Goal: Information Seeking & Learning: Learn about a topic

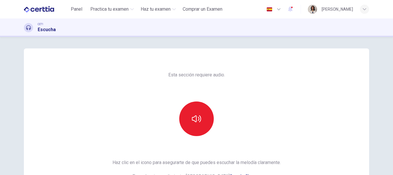
scroll to position [40, 0]
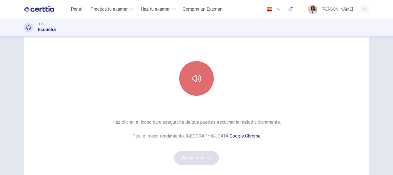
click at [195, 79] on icon "button" at bounding box center [196, 78] width 9 height 9
click at [195, 79] on icon "button" at bounding box center [196, 78] width 9 height 7
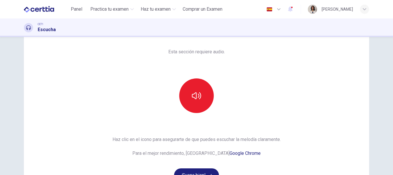
scroll to position [52, 0]
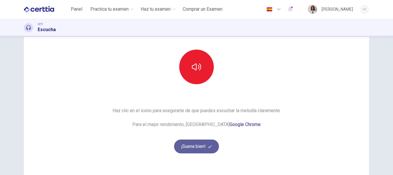
click at [201, 144] on button "¡Suena bien!" at bounding box center [196, 146] width 45 height 14
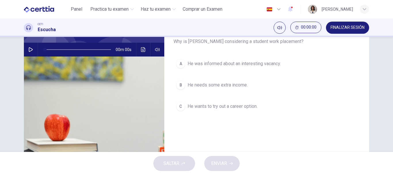
scroll to position [0, 0]
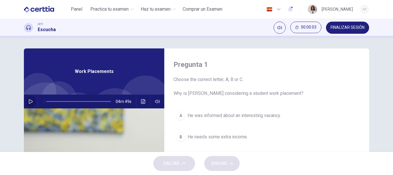
click at [27, 101] on button "button" at bounding box center [30, 101] width 9 height 14
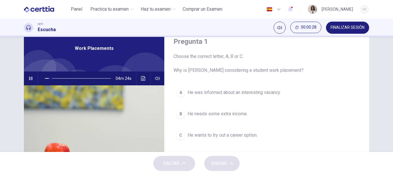
scroll to position [42, 0]
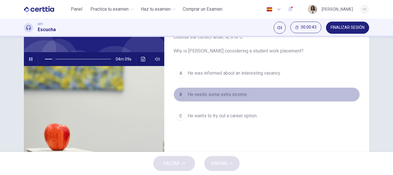
click at [230, 95] on span "He needs some extra income." at bounding box center [218, 94] width 60 height 7
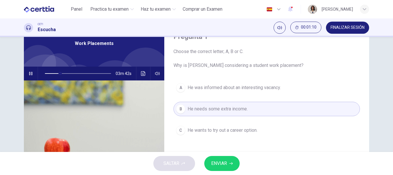
scroll to position [12, 0]
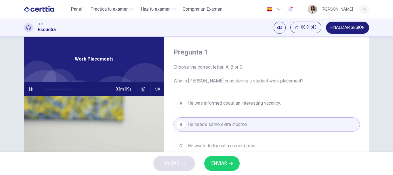
click at [218, 160] on span "ENVIAR" at bounding box center [219, 163] width 16 height 8
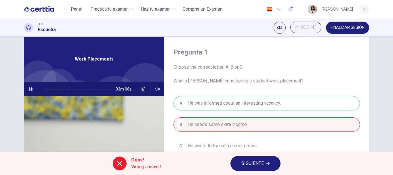
click at [255, 163] on span "SIGUIENTE" at bounding box center [253, 163] width 22 height 8
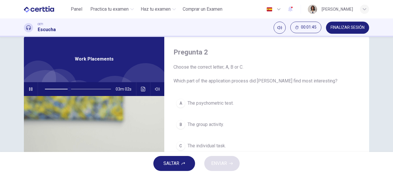
click at [29, 88] on icon "button" at bounding box center [31, 89] width 5 height 5
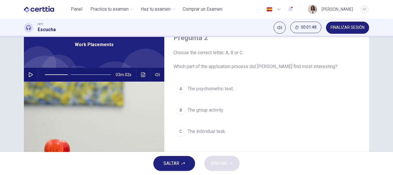
scroll to position [26, 0]
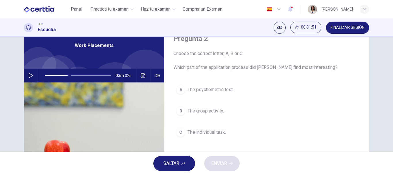
click at [43, 75] on div at bounding box center [77, 76] width 78 height 14
click at [45, 75] on span at bounding box center [78, 75] width 66 height 8
click at [29, 75] on icon "button" at bounding box center [31, 75] width 5 height 5
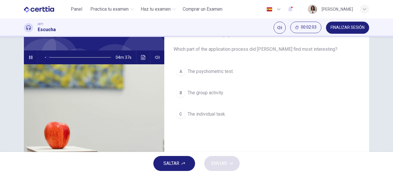
scroll to position [28, 0]
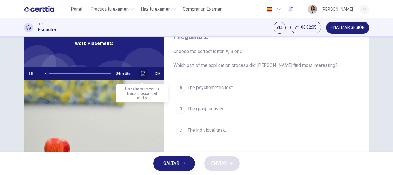
click at [142, 74] on icon "Haz clic para ver la transcripción del audio" at bounding box center [143, 73] width 5 height 5
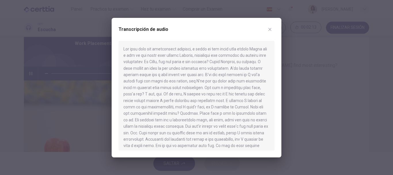
drag, startPoint x: 166, startPoint y: 76, endPoint x: 209, endPoint y: 76, distance: 42.9
click at [209, 76] on div at bounding box center [197, 95] width 156 height 109
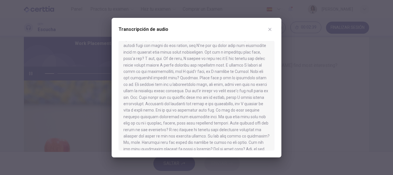
scroll to position [37, 0]
click at [269, 27] on icon "button" at bounding box center [270, 29] width 5 height 5
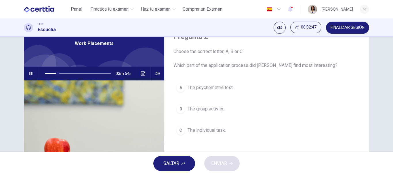
click at [212, 108] on span "The group activity." at bounding box center [206, 108] width 36 height 7
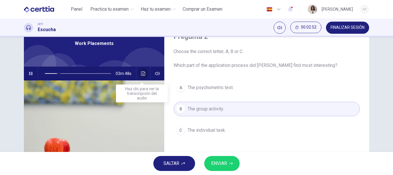
click at [146, 76] on button "Haz clic para ver la transcripción del audio" at bounding box center [143, 74] width 9 height 14
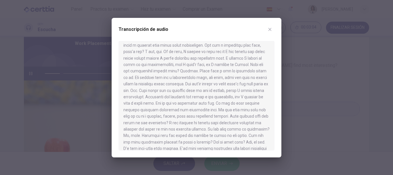
scroll to position [43, 0]
click at [270, 29] on icon "button" at bounding box center [270, 29] width 3 height 3
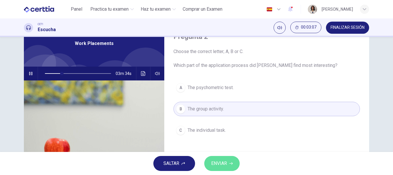
click at [214, 167] on span "ENVIAR" at bounding box center [219, 163] width 16 height 8
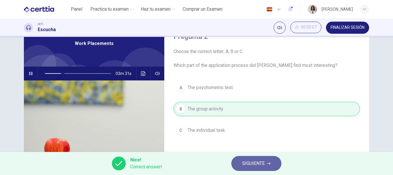
click at [240, 165] on button "SIGUIENTE" at bounding box center [256, 163] width 50 height 15
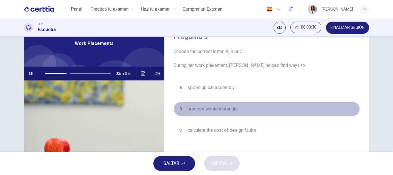
click at [222, 109] on span "process waste materials." at bounding box center [213, 108] width 51 height 7
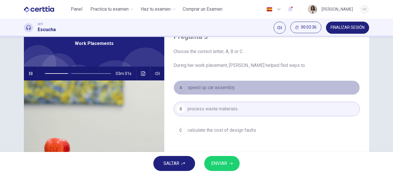
click at [218, 88] on span "speed up car assembly." at bounding box center [212, 87] width 48 height 7
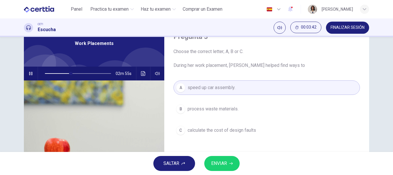
click at [224, 163] on span "ENVIAR" at bounding box center [219, 163] width 16 height 8
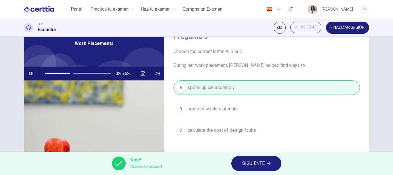
click at [251, 161] on span "SIGUIENTE" at bounding box center [253, 163] width 22 height 8
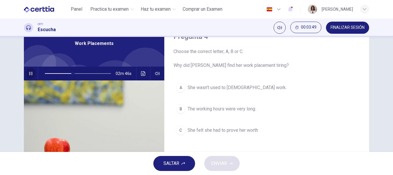
click at [29, 73] on icon "button" at bounding box center [30, 73] width 3 height 3
click at [29, 73] on icon "button" at bounding box center [31, 73] width 4 height 5
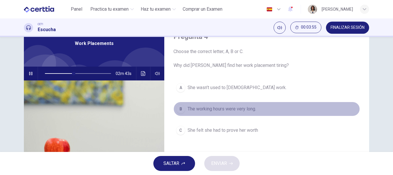
click at [204, 110] on span "The working hours were very long." at bounding box center [222, 108] width 69 height 7
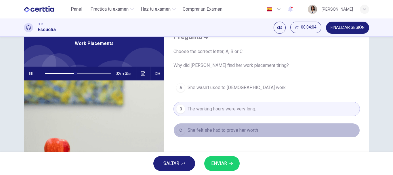
click at [202, 132] on span "She felt she had to prove her worth" at bounding box center [223, 130] width 71 height 7
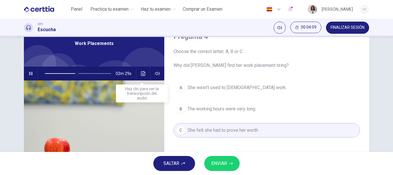
click at [142, 73] on icon "Haz clic para ver la transcripción del audio" at bounding box center [143, 73] width 5 height 5
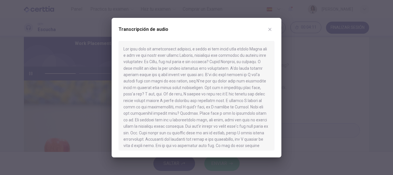
click at [62, 93] on div at bounding box center [196, 87] width 393 height 175
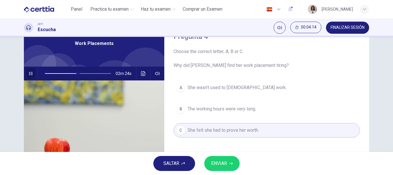
click at [28, 71] on button "button" at bounding box center [30, 74] width 9 height 14
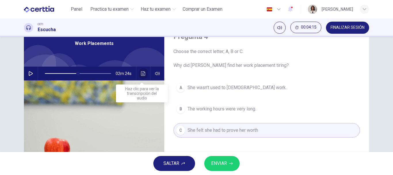
click at [141, 73] on icon "Haz clic para ver la transcripción del audio" at bounding box center [143, 73] width 4 height 5
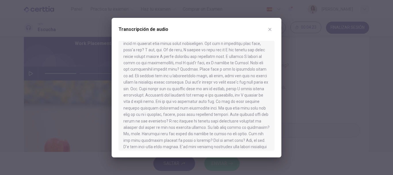
scroll to position [45, 0]
drag, startPoint x: 196, startPoint y: 132, endPoint x: 203, endPoint y: 133, distance: 7.2
click at [203, 133] on div at bounding box center [197, 95] width 156 height 109
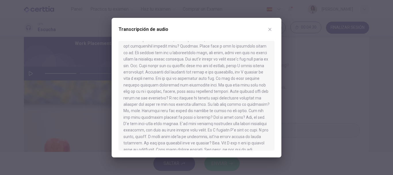
scroll to position [70, 0]
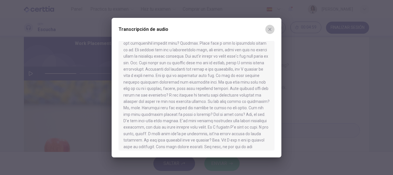
click at [271, 30] on icon "button" at bounding box center [270, 29] width 3 height 3
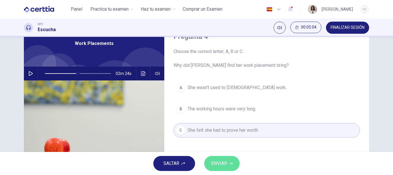
click at [230, 166] on button "ENVIAR" at bounding box center [221, 163] width 35 height 15
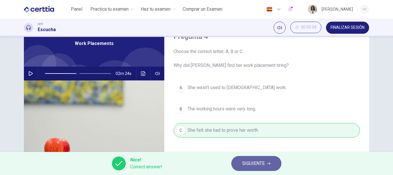
click at [242, 164] on button "SIGUIENTE" at bounding box center [256, 163] width 50 height 15
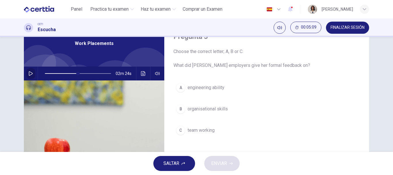
click at [29, 71] on icon "button" at bounding box center [31, 73] width 5 height 5
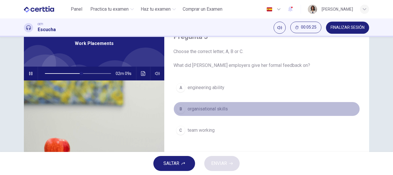
click at [188, 111] on span "organisational skills" at bounding box center [208, 108] width 40 height 7
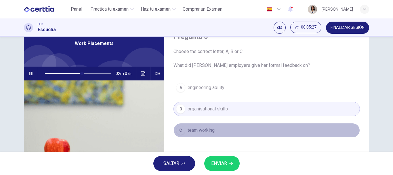
click at [189, 130] on span "team working" at bounding box center [201, 130] width 27 height 7
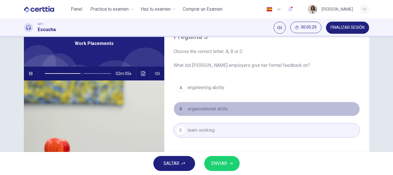
click at [200, 110] on span "organisational skills" at bounding box center [208, 108] width 40 height 7
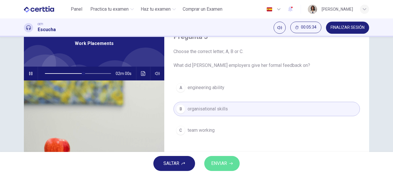
click at [221, 161] on span "ENVIAR" at bounding box center [219, 163] width 16 height 8
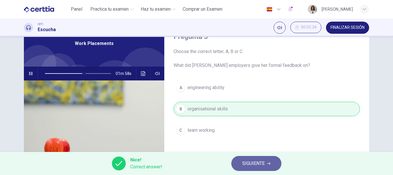
click at [247, 161] on span "SIGUIENTE" at bounding box center [253, 163] width 22 height 8
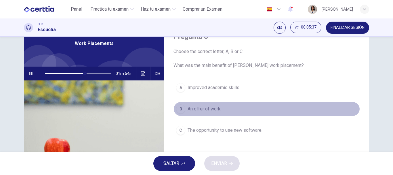
click at [182, 107] on div "B" at bounding box center [180, 108] width 9 height 9
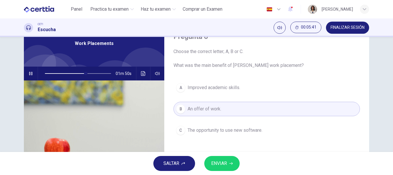
click at [217, 161] on span "ENVIAR" at bounding box center [219, 163] width 16 height 8
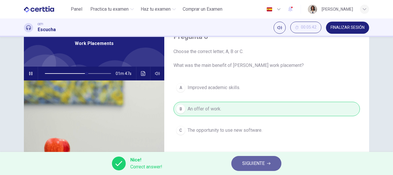
click at [243, 162] on span "SIGUIENTE" at bounding box center [253, 163] width 22 height 8
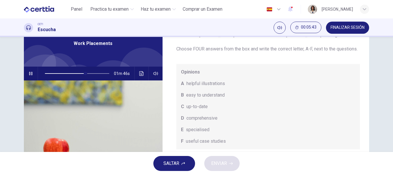
scroll to position [17, 0]
click at [31, 74] on icon "button" at bounding box center [30, 73] width 3 height 3
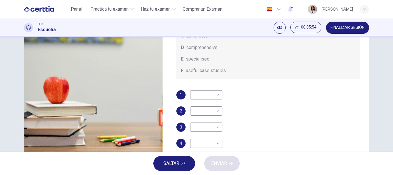
scroll to position [0, 0]
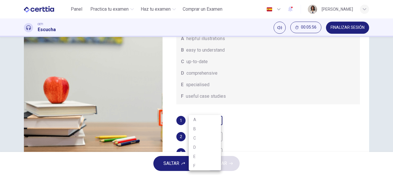
click at [216, 128] on body "Este sitio utiliza cookies, como se explica en nuestra Política de Privacidad .…" at bounding box center [196, 87] width 393 height 175
click at [242, 127] on div at bounding box center [196, 87] width 393 height 175
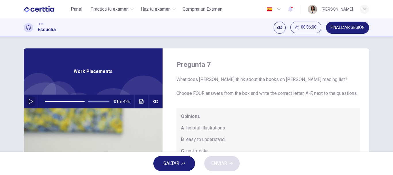
click at [29, 102] on icon "button" at bounding box center [31, 101] width 5 height 5
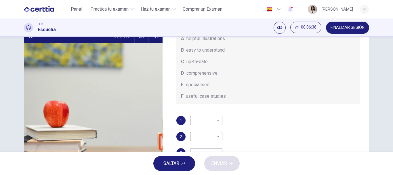
scroll to position [23, 0]
click at [212, 126] on body "Este sitio utiliza cookies, como se explica en nuestra Política de Privacidad .…" at bounding box center [196, 87] width 393 height 175
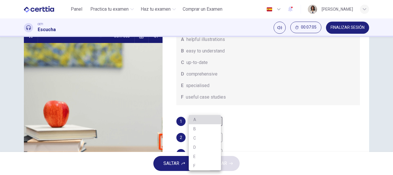
click at [204, 119] on li "A" at bounding box center [205, 119] width 32 height 9
type input "**"
type input "*"
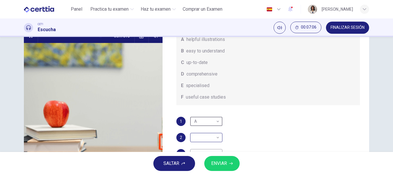
scroll to position [66, 0]
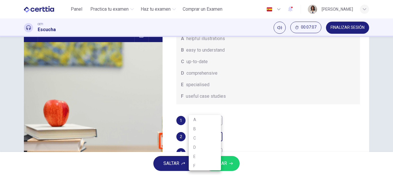
click at [205, 144] on body "Este sitio utiliza cookies, como se explica en nuestra Política de Privacidad .…" at bounding box center [196, 87] width 393 height 175
click at [173, 86] on div at bounding box center [196, 87] width 393 height 175
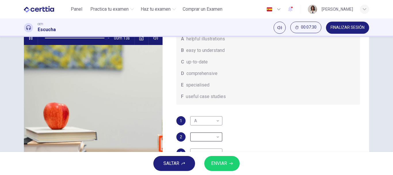
scroll to position [71, 0]
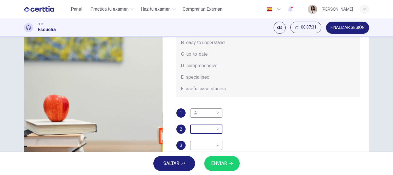
click at [196, 127] on body "Este sitio utiliza cookies, como se explica en nuestra Política de Privacidad .…" at bounding box center [196, 87] width 393 height 175
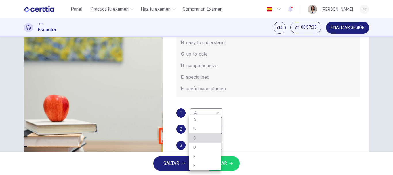
click at [198, 141] on li "C" at bounding box center [205, 137] width 32 height 9
type input "**"
type input "*"
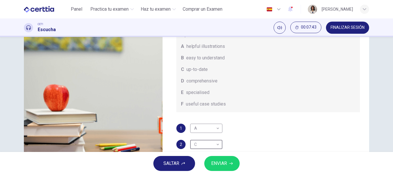
scroll to position [0, 0]
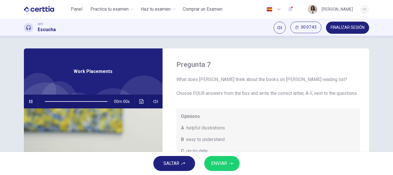
type input "*"
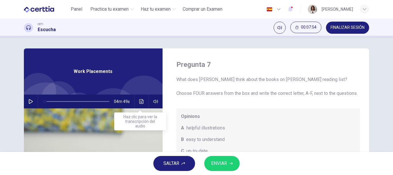
click at [139, 101] on icon "Haz clic para ver la transcripción del audio" at bounding box center [141, 101] width 5 height 5
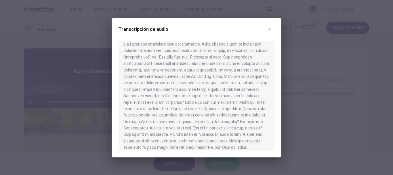
scroll to position [255, 0]
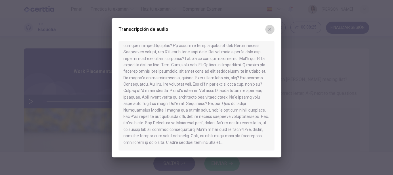
click at [272, 26] on button "button" at bounding box center [269, 29] width 9 height 9
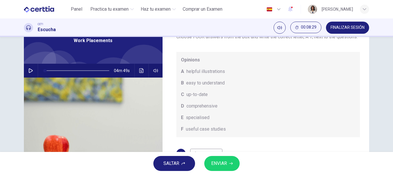
scroll to position [32, 0]
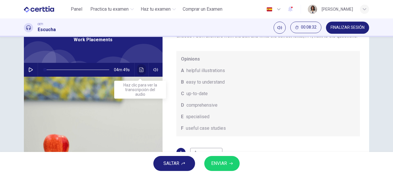
click at [141, 69] on icon "Haz clic para ver la transcripción del audio" at bounding box center [141, 69] width 4 height 5
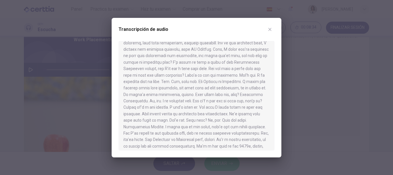
scroll to position [255, 0]
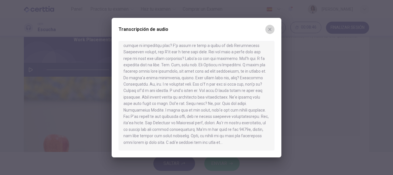
click at [269, 31] on icon "button" at bounding box center [270, 29] width 5 height 5
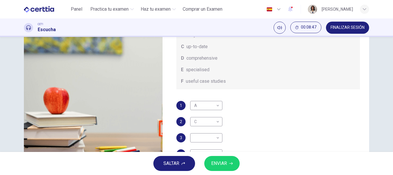
scroll to position [92, 0]
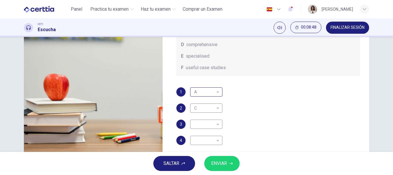
click at [218, 89] on body "Este sitio utiliza cookies, como se explica en nuestra Política de Privacidad .…" at bounding box center [196, 87] width 393 height 175
click at [207, 108] on li "B" at bounding box center [205, 110] width 32 height 9
type input "*"
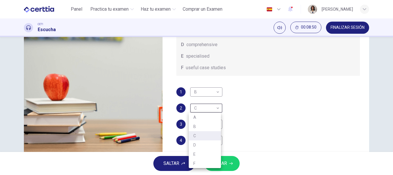
click at [207, 108] on body "Este sitio utiliza cookies, como se explica en nuestra Política de Privacidad .…" at bounding box center [196, 87] width 393 height 175
click at [165, 75] on div at bounding box center [196, 87] width 393 height 175
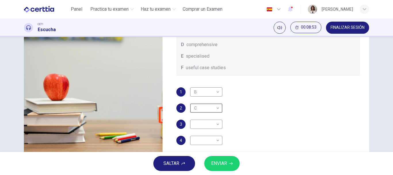
scroll to position [14, 0]
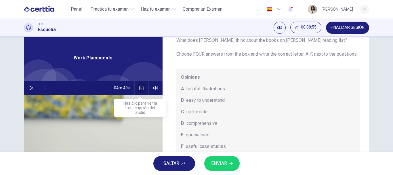
click at [140, 90] on button "Haz clic para ver la transcripción del audio" at bounding box center [141, 88] width 9 height 14
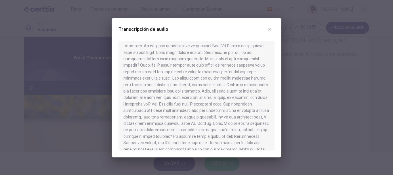
scroll to position [255, 0]
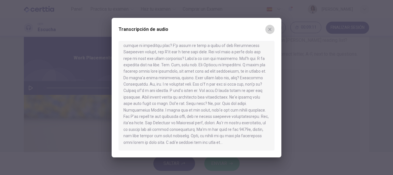
click at [270, 31] on icon "button" at bounding box center [270, 29] width 5 height 5
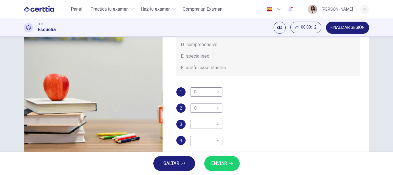
scroll to position [100, 0]
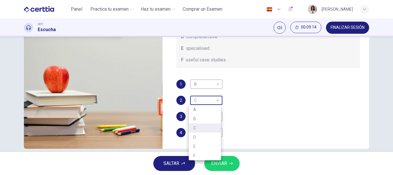
click at [210, 105] on body "Este sitio utiliza cookies, como se explica en nuestra Política de Privacidad .…" at bounding box center [196, 87] width 393 height 175
click at [203, 110] on li "A" at bounding box center [205, 109] width 32 height 9
type input "*"
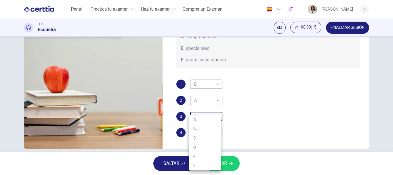
click at [203, 115] on body "Este sitio utiliza cookies, como se explica en nuestra Política de Privacidad .…" at bounding box center [196, 87] width 393 height 175
click at [160, 82] on div at bounding box center [196, 87] width 393 height 175
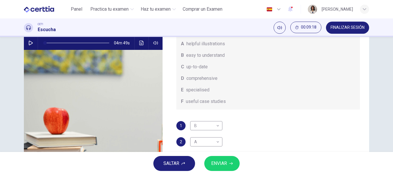
scroll to position [49, 0]
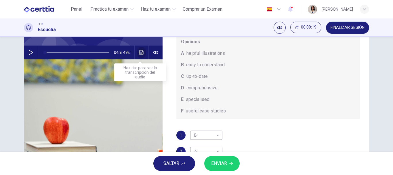
click at [142, 52] on icon "Haz clic para ver la transcripción del audio" at bounding box center [141, 52] width 4 height 5
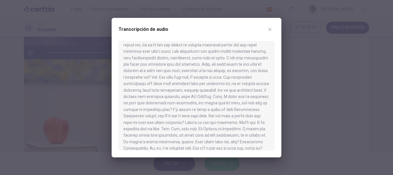
scroll to position [255, 0]
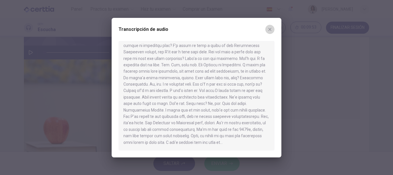
click at [273, 30] on button "button" at bounding box center [269, 29] width 9 height 9
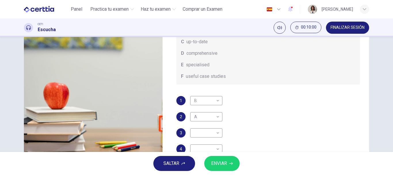
scroll to position [84, 0]
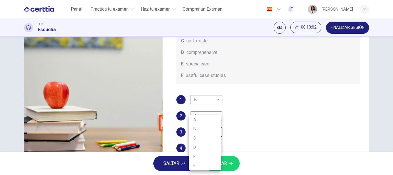
click at [216, 130] on body "Este sitio utiliza cookies, como se explica en nuestra Política de Privacidad .…" at bounding box center [196, 87] width 393 height 175
click at [269, 84] on div at bounding box center [196, 87] width 393 height 175
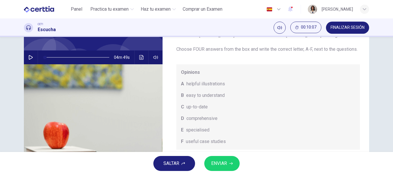
scroll to position [37, 0]
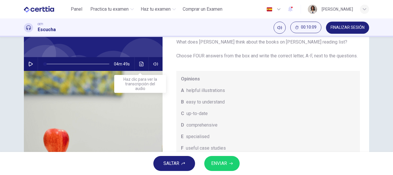
click at [140, 65] on icon "Haz clic para ver la transcripción del audio" at bounding box center [141, 64] width 5 height 5
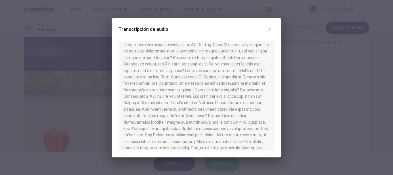
scroll to position [255, 0]
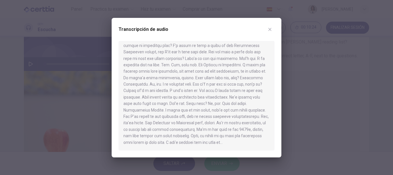
drag, startPoint x: 162, startPoint y: 111, endPoint x: 190, endPoint y: 112, distance: 28.0
click at [190, 112] on div at bounding box center [197, 95] width 156 height 109
click at [274, 29] on button "button" at bounding box center [269, 29] width 9 height 9
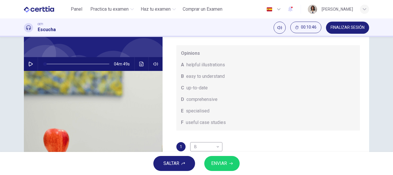
scroll to position [108, 0]
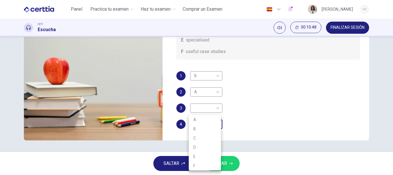
click at [211, 122] on body "Este sitio utiliza cookies, como se explica en nuestra Política de Privacidad .…" at bounding box center [196, 87] width 393 height 175
click at [233, 76] on div at bounding box center [196, 87] width 393 height 175
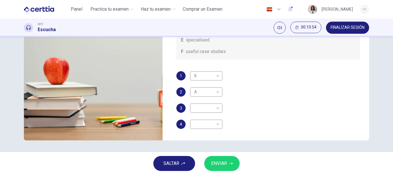
click at [179, 56] on div "Opinions A helpful illustrations B easy to understand C up-to-date D comprehens…" at bounding box center [268, 16] width 184 height 85
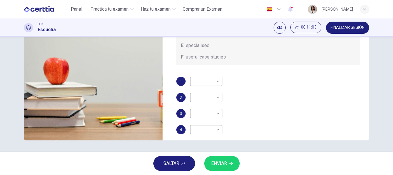
scroll to position [33, 0]
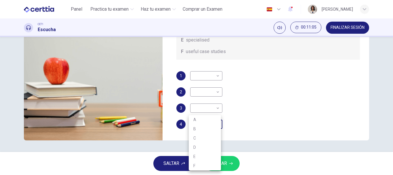
click at [217, 124] on body "Este sitio utiliza cookies, como se explica en nuestra Política de Privacidad .…" at bounding box center [196, 87] width 393 height 175
click at [199, 136] on li "C" at bounding box center [205, 137] width 32 height 9
type input "*"
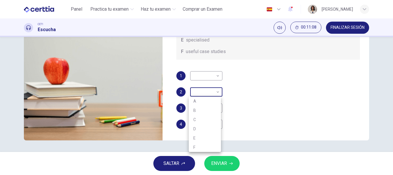
click at [212, 88] on body "Este sitio utiliza cookies, como se explica en nuestra Política de Privacidad .…" at bounding box center [196, 87] width 393 height 175
click at [201, 101] on li "A" at bounding box center [205, 100] width 32 height 9
type input "*"
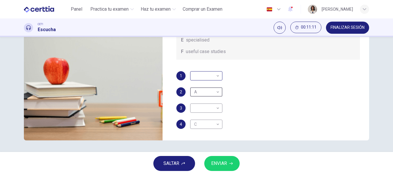
click at [217, 73] on body "Este sitio utiliza cookies, como se explica en nuestra Política de Privacidad .…" at bounding box center [196, 87] width 393 height 175
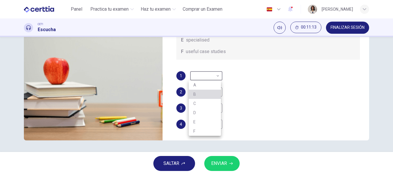
click at [204, 94] on li "B" at bounding box center [205, 94] width 32 height 9
type input "*"
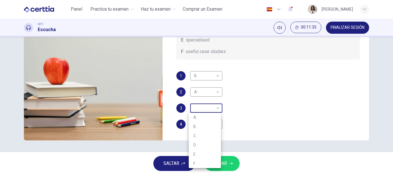
click at [206, 111] on body "Este sitio utiliza cookies, como se explica en nuestra Política de Privacidad .…" at bounding box center [196, 87] width 393 height 175
click at [198, 152] on li "E" at bounding box center [205, 153] width 32 height 9
type input "*"
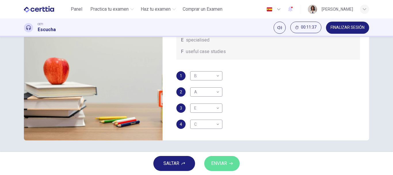
click at [210, 158] on button "ENVIAR" at bounding box center [221, 163] width 35 height 15
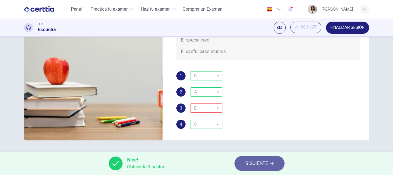
click at [244, 161] on button "SIGUIENTE" at bounding box center [260, 163] width 50 height 15
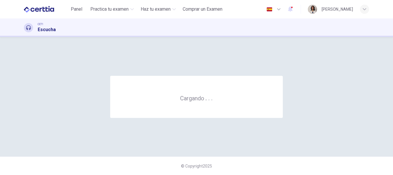
scroll to position [0, 0]
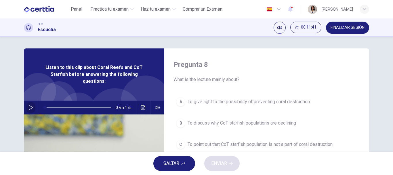
click at [30, 106] on icon "button" at bounding box center [31, 107] width 4 height 5
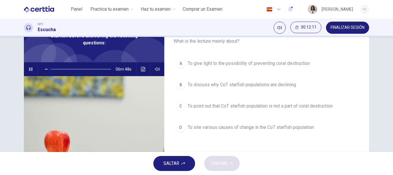
scroll to position [37, 0]
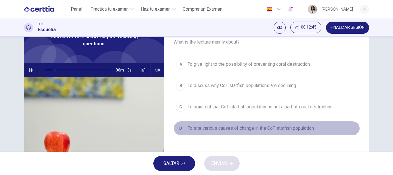
click at [179, 129] on div "D" at bounding box center [180, 128] width 9 height 9
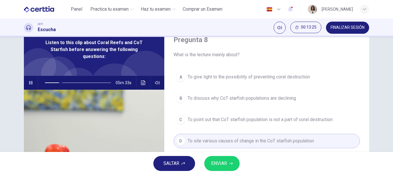
scroll to position [0, 0]
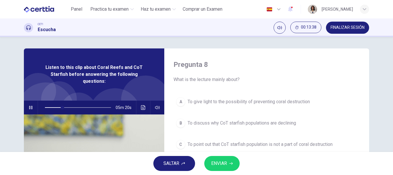
click at [179, 102] on div "A" at bounding box center [180, 101] width 9 height 9
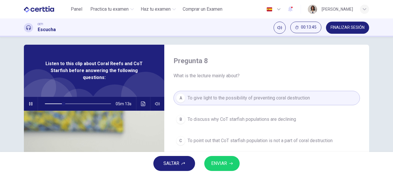
scroll to position [27, 0]
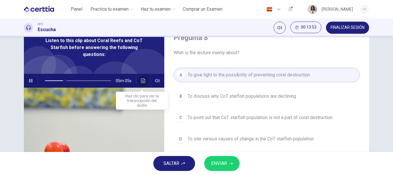
click at [139, 82] on button "Haz clic para ver la transcripción del audio" at bounding box center [143, 81] width 9 height 14
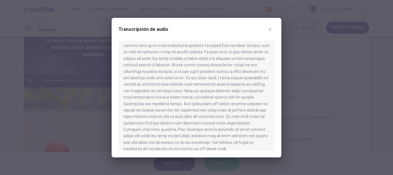
scroll to position [0, 0]
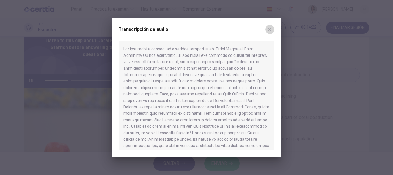
click at [271, 26] on button "button" at bounding box center [269, 29] width 9 height 9
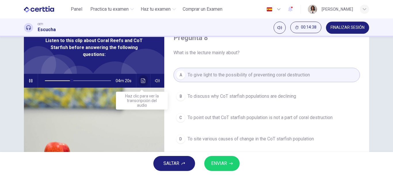
click at [143, 83] on icon "Haz clic para ver la transcripción del audio" at bounding box center [143, 80] width 4 height 5
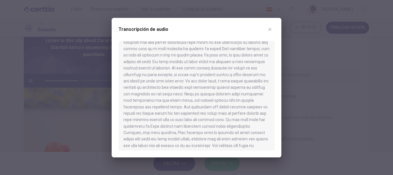
scroll to position [358, 0]
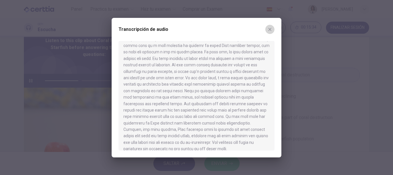
click at [273, 28] on button "button" at bounding box center [269, 29] width 9 height 9
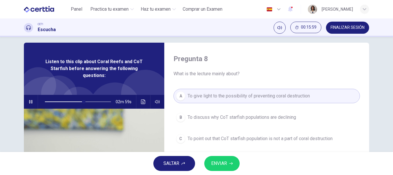
scroll to position [0, 0]
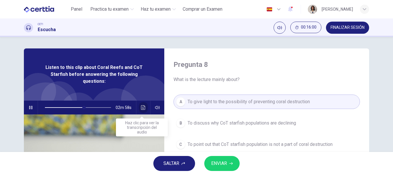
click at [141, 105] on icon "Haz clic para ver la transcripción del audio" at bounding box center [143, 107] width 4 height 5
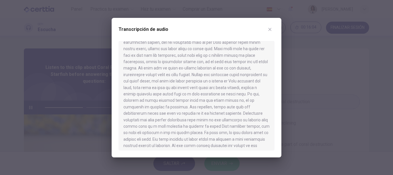
scroll to position [358, 0]
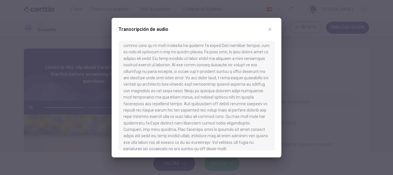
click at [275, 34] on div "Transcripción de audio" at bounding box center [197, 87] width 170 height 139
click at [273, 32] on button "button" at bounding box center [269, 29] width 9 height 9
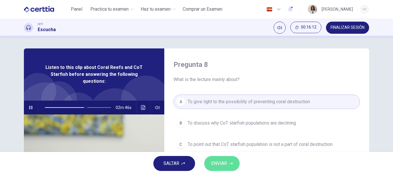
click at [216, 168] on button "ENVIAR" at bounding box center [221, 163] width 35 height 15
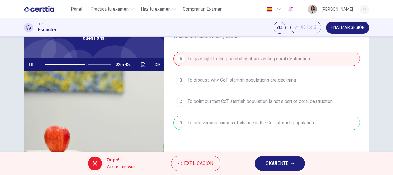
scroll to position [31, 0]
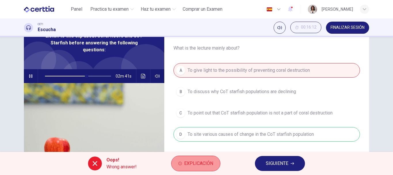
click at [200, 168] on button "Explicación" at bounding box center [195, 163] width 49 height 16
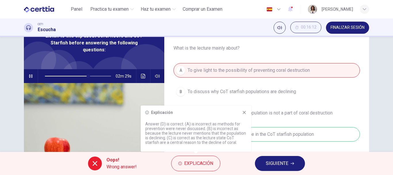
click at [243, 111] on icon at bounding box center [244, 112] width 5 height 5
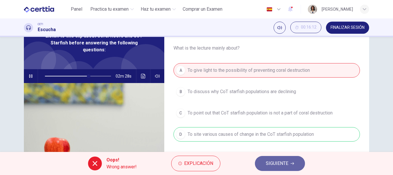
click at [272, 162] on span "SIGUIENTE" at bounding box center [277, 163] width 22 height 8
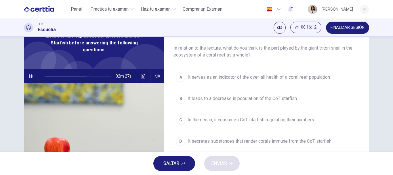
scroll to position [0, 0]
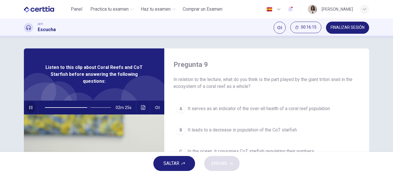
click at [30, 108] on icon "button" at bounding box center [30, 107] width 3 height 3
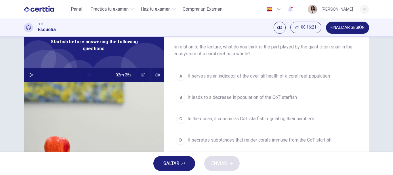
scroll to position [34, 0]
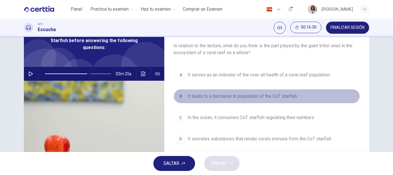
click at [180, 95] on div "B" at bounding box center [180, 96] width 9 height 9
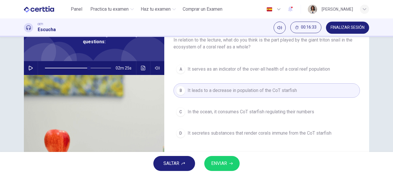
scroll to position [41, 0]
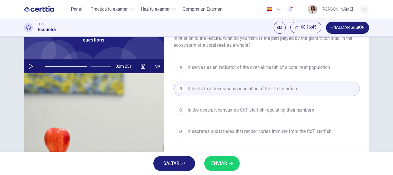
click at [228, 164] on button "ENVIAR" at bounding box center [221, 163] width 35 height 15
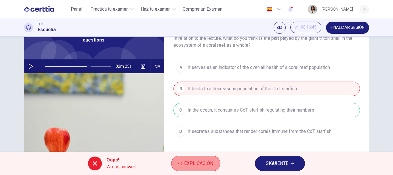
click at [215, 162] on button "Explicación" at bounding box center [195, 163] width 49 height 16
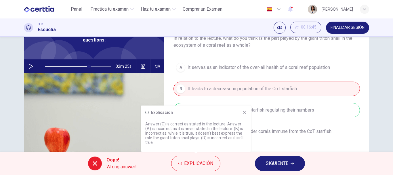
click at [245, 111] on icon at bounding box center [244, 112] width 5 height 5
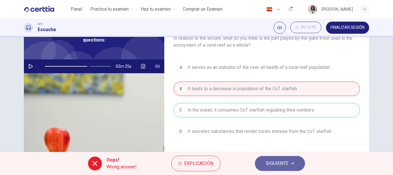
click at [267, 164] on span "SIGUIENTE" at bounding box center [277, 163] width 22 height 8
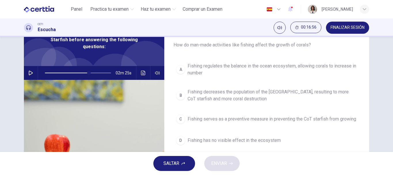
scroll to position [46, 0]
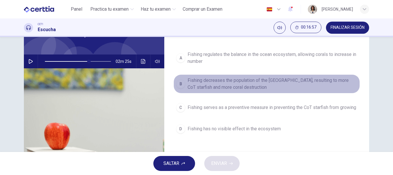
click at [205, 83] on span "Fishing decreases the population of the Triton Snail, resulting to more CoT sta…" at bounding box center [273, 84] width 170 height 14
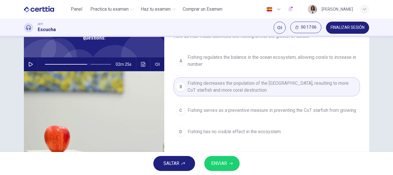
scroll to position [42, 0]
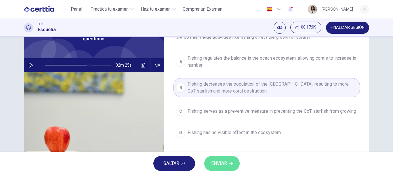
click at [229, 167] on button "ENVIAR" at bounding box center [221, 163] width 35 height 15
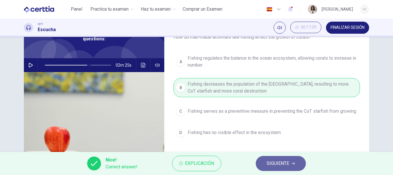
click at [266, 162] on button "SIGUIENTE" at bounding box center [281, 163] width 50 height 15
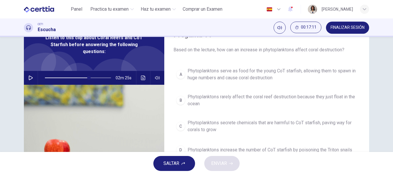
scroll to position [21, 0]
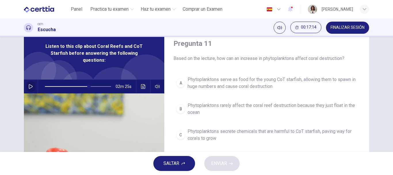
click at [26, 87] on button "button" at bounding box center [30, 86] width 9 height 14
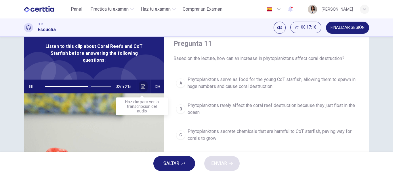
click at [144, 87] on icon "Haz clic para ver la transcripción del audio" at bounding box center [143, 86] width 5 height 5
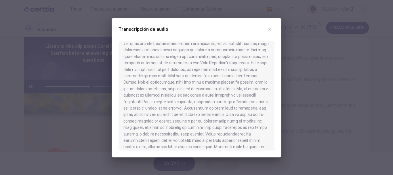
scroll to position [181, 0]
drag, startPoint x: 180, startPoint y: 125, endPoint x: 189, endPoint y: 126, distance: 8.9
click at [189, 126] on div at bounding box center [197, 95] width 156 height 109
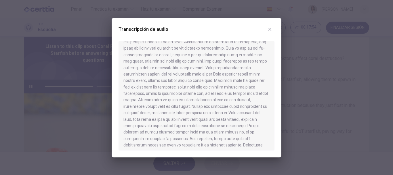
scroll to position [248, 0]
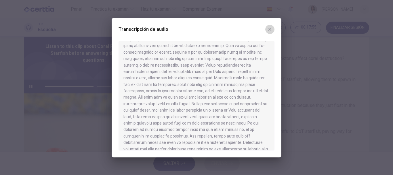
click at [270, 29] on icon "button" at bounding box center [270, 29] width 3 height 3
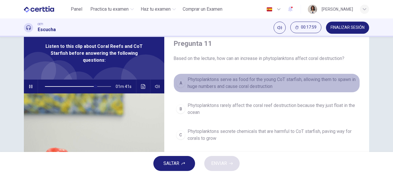
click at [255, 87] on span "Phytoplanktons serve as food for the young CoT starfish, allowing them to spawn…" at bounding box center [273, 83] width 170 height 14
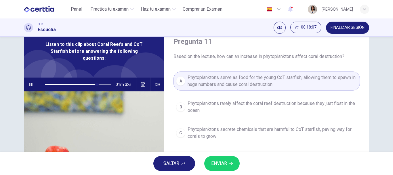
scroll to position [12, 0]
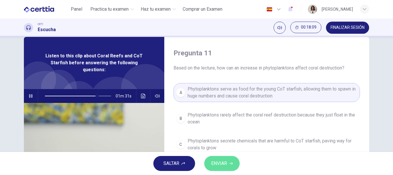
click at [223, 168] on button "ENVIAR" at bounding box center [221, 163] width 35 height 15
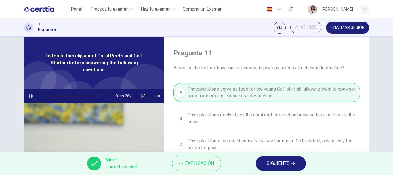
click at [272, 160] on span "SIGUIENTE" at bounding box center [278, 163] width 22 height 8
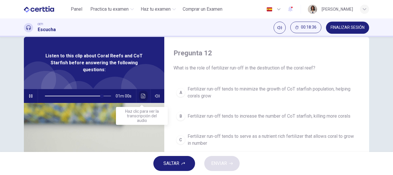
click at [141, 96] on icon "Haz clic para ver la transcripción del audio" at bounding box center [143, 96] width 4 height 5
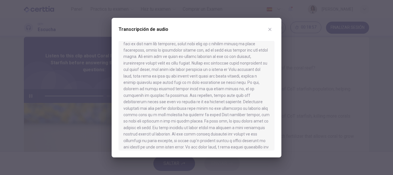
scroll to position [287, 0]
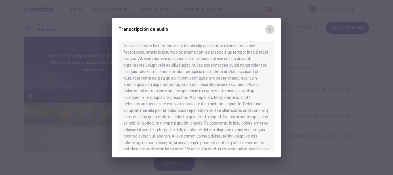
click at [270, 32] on button "button" at bounding box center [269, 29] width 9 height 9
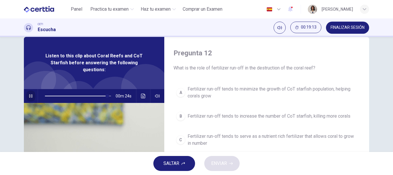
click at [32, 96] on button "button" at bounding box center [30, 96] width 9 height 14
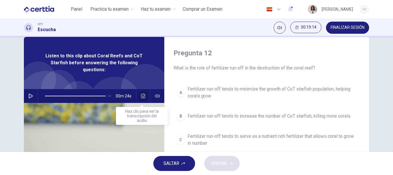
click at [141, 95] on icon "Haz clic para ver la transcripción del audio" at bounding box center [143, 96] width 4 height 5
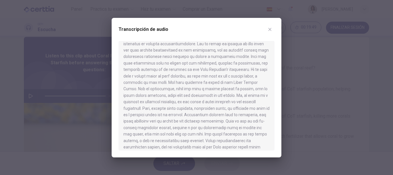
scroll to position [174, 0]
click at [269, 31] on icon "button" at bounding box center [270, 29] width 3 height 3
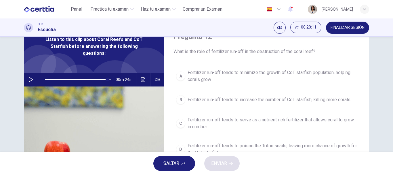
scroll to position [27, 0]
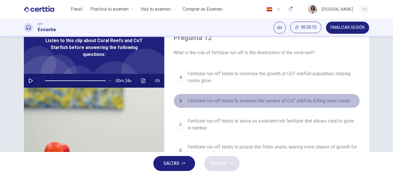
click at [237, 100] on span "Fertilizer run-off tends to increase the number of CoT starfish, killing more c…" at bounding box center [269, 100] width 163 height 7
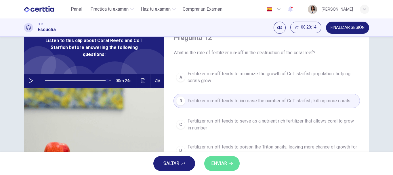
click at [222, 164] on span "ENVIAR" at bounding box center [219, 163] width 16 height 8
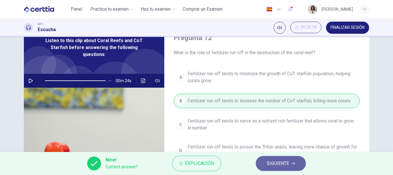
click at [277, 165] on span "SIGUIENTE" at bounding box center [278, 163] width 22 height 8
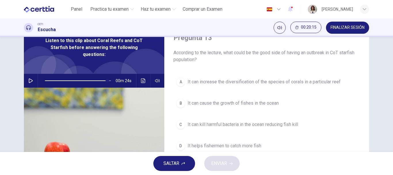
scroll to position [21, 0]
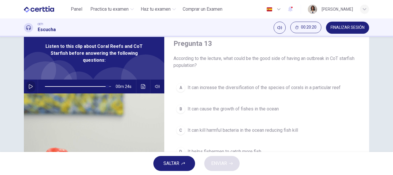
click at [32, 87] on button "button" at bounding box center [30, 86] width 9 height 14
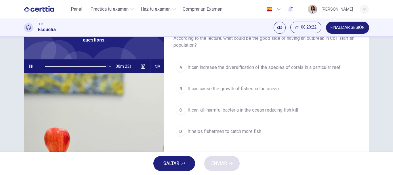
scroll to position [42, 0]
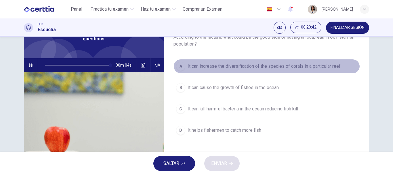
click at [179, 64] on div "A" at bounding box center [180, 66] width 9 height 9
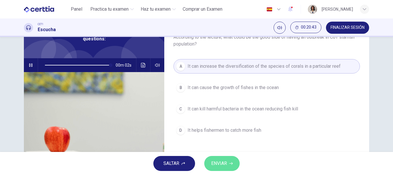
click at [229, 164] on button "ENVIAR" at bounding box center [221, 163] width 35 height 15
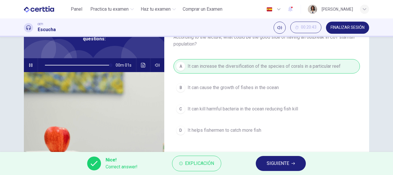
type input "*"
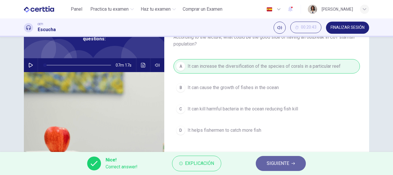
click at [269, 160] on span "SIGUIENTE" at bounding box center [278, 163] width 22 height 8
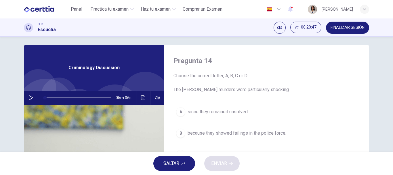
scroll to position [0, 0]
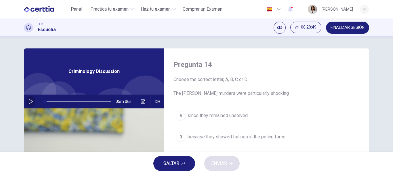
click at [26, 100] on button "button" at bounding box center [30, 101] width 9 height 14
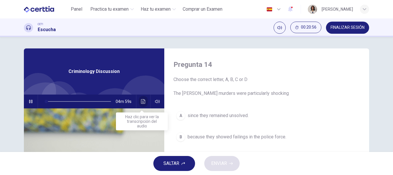
click at [141, 100] on icon "Haz clic para ver la transcripción del audio" at bounding box center [143, 101] width 5 height 5
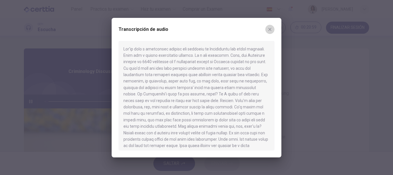
click at [273, 26] on button "button" at bounding box center [269, 29] width 9 height 9
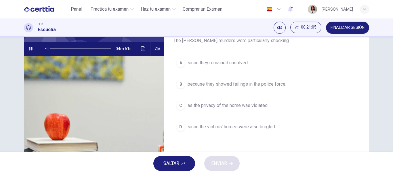
scroll to position [54, 0]
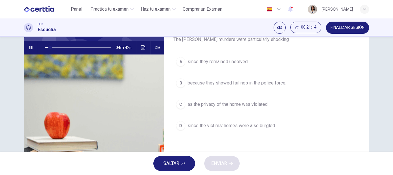
click at [30, 48] on icon "button" at bounding box center [30, 47] width 3 height 3
click at [31, 50] on icon "button" at bounding box center [31, 47] width 5 height 5
click at [179, 63] on div "A" at bounding box center [180, 61] width 9 height 9
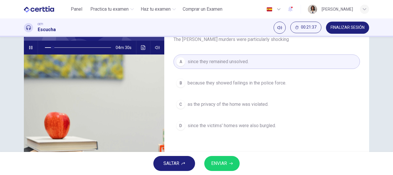
scroll to position [52, 0]
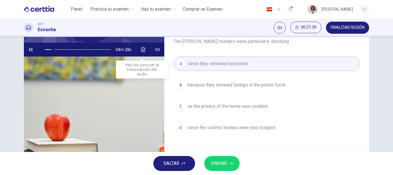
click at [142, 50] on icon "Haz clic para ver la transcripción del audio" at bounding box center [143, 49] width 5 height 5
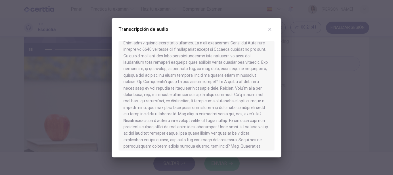
scroll to position [14, 0]
drag, startPoint x: 168, startPoint y: 78, endPoint x: 228, endPoint y: 79, distance: 60.2
click at [228, 79] on div at bounding box center [197, 95] width 156 height 109
drag, startPoint x: 128, startPoint y: 69, endPoint x: 139, endPoint y: 73, distance: 11.2
click at [139, 73] on div at bounding box center [197, 95] width 156 height 109
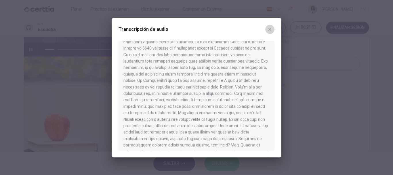
click at [273, 28] on button "button" at bounding box center [269, 29] width 9 height 9
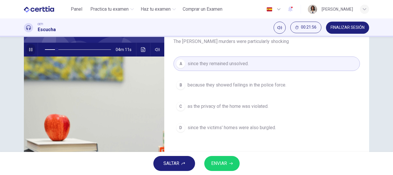
click at [29, 49] on icon "button" at bounding box center [31, 49] width 5 height 5
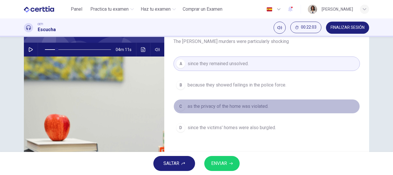
click at [219, 108] on span "as the privacy of the home was violated." at bounding box center [228, 106] width 81 height 7
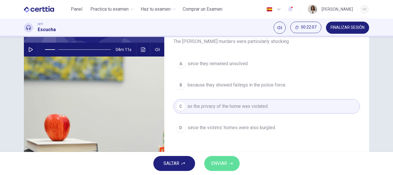
click at [221, 157] on button "ENVIAR" at bounding box center [221, 163] width 35 height 15
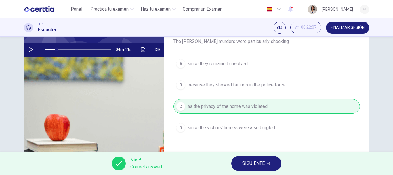
click at [261, 170] on button "SIGUIENTE" at bounding box center [256, 163] width 50 height 15
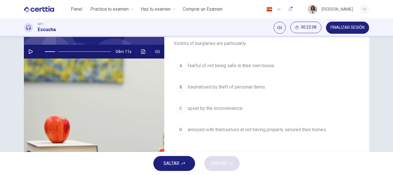
scroll to position [44, 0]
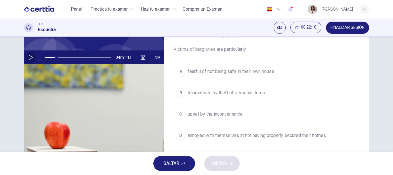
click at [28, 54] on button "button" at bounding box center [30, 57] width 9 height 14
click at [141, 57] on icon "Haz clic para ver la transcripción del audio" at bounding box center [143, 57] width 4 height 5
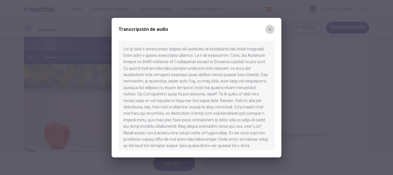
click at [273, 30] on button "button" at bounding box center [269, 29] width 9 height 9
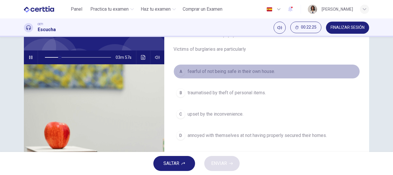
click at [226, 73] on span "fearful of not being safe in their own house." at bounding box center [232, 71] width 88 height 7
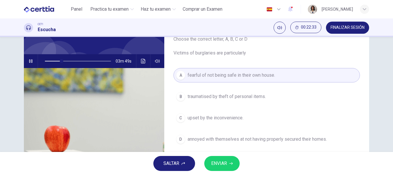
scroll to position [39, 0]
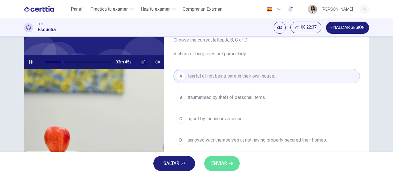
click at [224, 160] on span "ENVIAR" at bounding box center [219, 163] width 16 height 8
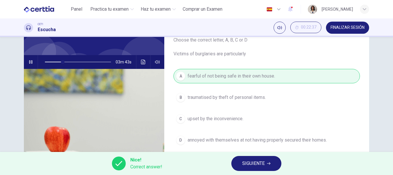
click at [30, 62] on icon "button" at bounding box center [30, 61] width 3 height 3
click at [248, 162] on span "SIGUIENTE" at bounding box center [253, 163] width 22 height 8
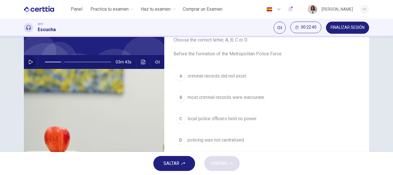
click at [29, 61] on icon "button" at bounding box center [31, 62] width 5 height 5
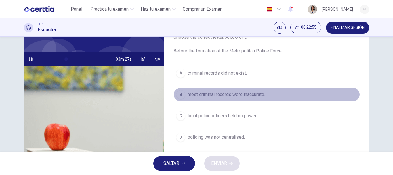
click at [213, 94] on span "most criminal records were inaccurate." at bounding box center [226, 94] width 77 height 7
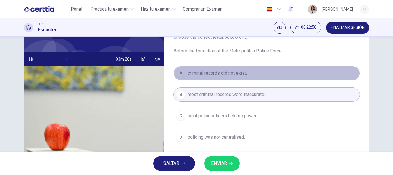
click at [205, 73] on span "criminal records did not exist." at bounding box center [217, 73] width 59 height 7
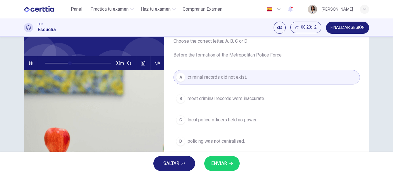
scroll to position [37, 0]
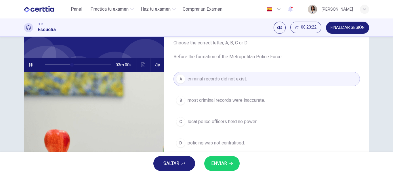
click at [240, 81] on span "criminal records did not exist." at bounding box center [217, 78] width 59 height 7
click at [224, 158] on button "ENVIAR" at bounding box center [221, 163] width 35 height 15
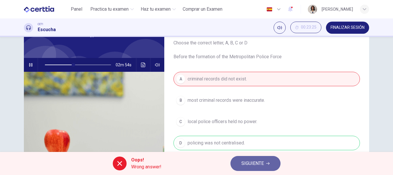
click at [237, 163] on button "SIGUIENTE" at bounding box center [256, 163] width 50 height 15
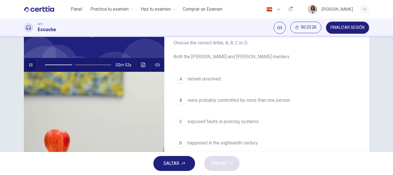
click at [29, 65] on icon "button" at bounding box center [31, 64] width 5 height 5
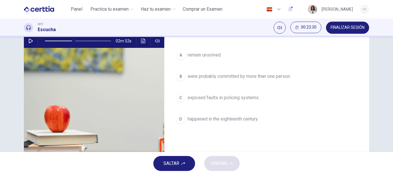
scroll to position [34, 0]
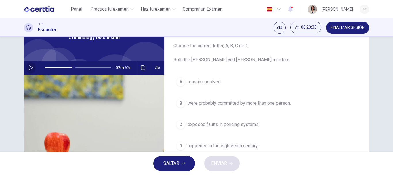
click at [31, 68] on icon "button" at bounding box center [31, 67] width 4 height 5
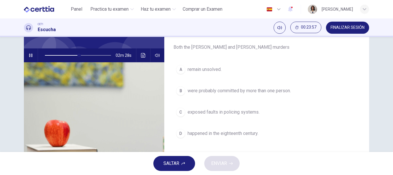
scroll to position [30, 0]
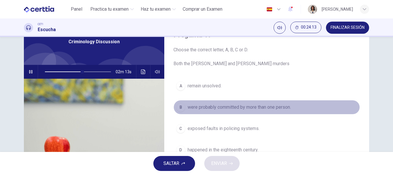
click at [219, 107] on span "were probably committed by more than one person." at bounding box center [239, 107] width 103 height 7
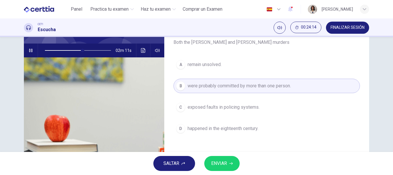
scroll to position [45, 0]
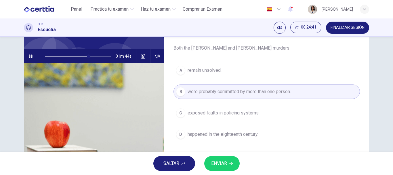
drag, startPoint x: 223, startPoint y: 50, endPoint x: 235, endPoint y: 50, distance: 12.4
click at [235, 50] on span "Choose the correct letter, A, B, C or D. Both the Ratcliffe and Ripper murders" at bounding box center [267, 41] width 187 height 21
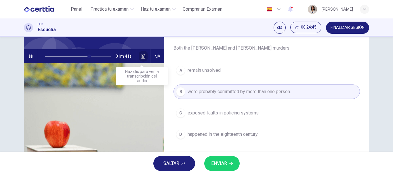
click at [141, 56] on icon "Haz clic para ver la transcripción del audio" at bounding box center [143, 56] width 5 height 5
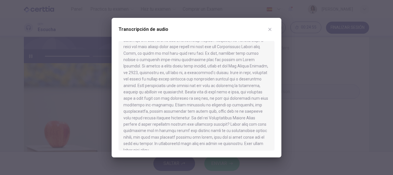
scroll to position [281, 0]
click at [273, 27] on button "button" at bounding box center [269, 29] width 9 height 9
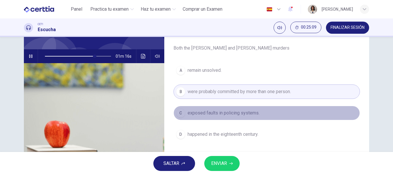
click at [177, 112] on div "C" at bounding box center [180, 112] width 9 height 9
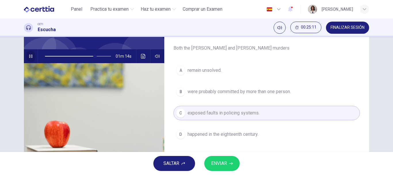
click at [31, 58] on icon "button" at bounding box center [31, 56] width 5 height 5
click at [221, 160] on span "ENVIAR" at bounding box center [219, 163] width 16 height 8
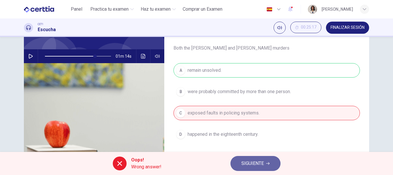
click at [252, 158] on button "SIGUIENTE" at bounding box center [256, 163] width 50 height 15
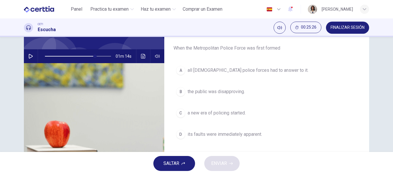
scroll to position [39, 0]
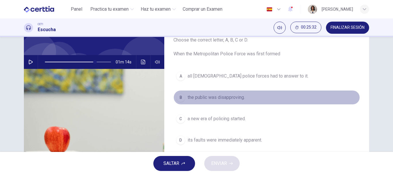
click at [179, 97] on div "B" at bounding box center [180, 97] width 9 height 9
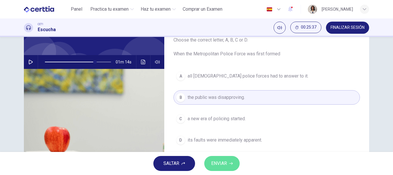
click at [230, 162] on icon "button" at bounding box center [230, 163] width 3 height 3
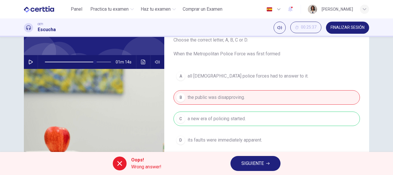
click at [238, 163] on button "SIGUIENTE" at bounding box center [256, 163] width 50 height 15
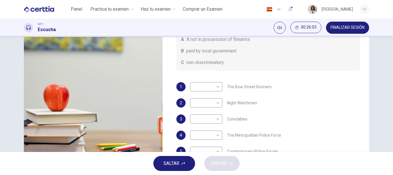
scroll to position [27, 0]
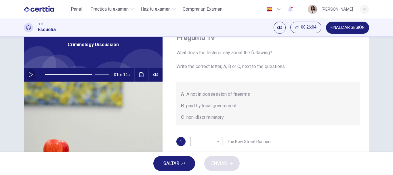
click at [29, 73] on icon "button" at bounding box center [31, 74] width 5 height 5
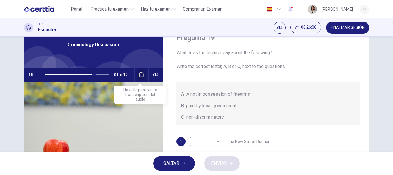
click at [143, 76] on button "Haz clic para ver la transcripción del audio" at bounding box center [141, 75] width 9 height 14
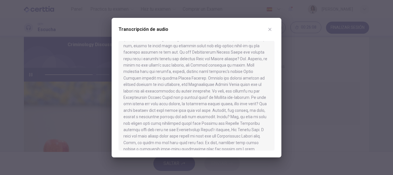
scroll to position [281, 0]
click at [270, 28] on icon "button" at bounding box center [270, 29] width 5 height 5
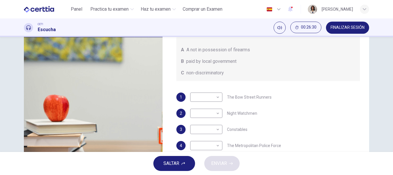
scroll to position [76, 0]
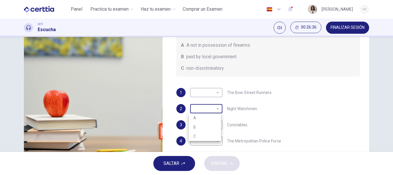
click at [212, 107] on body "Este sitio utiliza cookies, como se explica en nuestra Política de Privacidad .…" at bounding box center [196, 87] width 393 height 175
click at [207, 125] on li "B" at bounding box center [205, 126] width 32 height 9
type input "**"
type input "*"
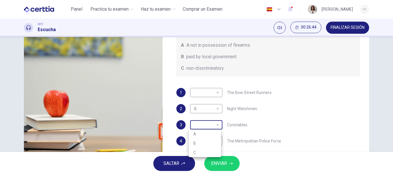
click at [207, 124] on body "Este sitio utiliza cookies, como se explica en nuestra Política de Privacidad .…" at bounding box center [196, 87] width 393 height 175
click at [204, 93] on div at bounding box center [196, 87] width 393 height 175
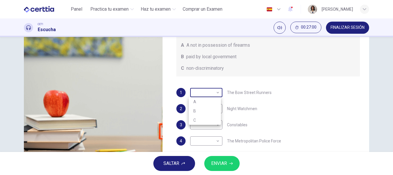
click at [202, 94] on body "Este sitio utiliza cookies, como se explica en nuestra Política de Privacidad .…" at bounding box center [196, 87] width 393 height 175
click at [200, 102] on li "A" at bounding box center [205, 101] width 32 height 9
type input "**"
type input "*"
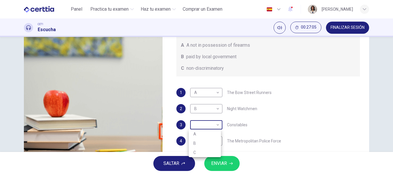
click at [199, 119] on body "Este sitio utiliza cookies, como se explica en nuestra Política de Privacidad .…" at bounding box center [196, 87] width 393 height 175
click at [198, 143] on li "B" at bounding box center [205, 142] width 32 height 9
type input "**"
type input "*"
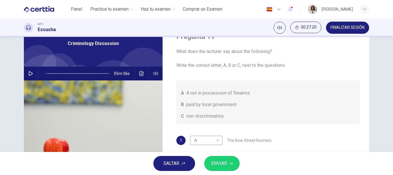
scroll to position [21, 0]
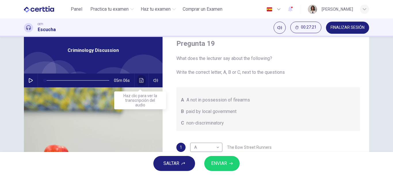
click at [140, 78] on button "Haz clic para ver la transcripción del audio" at bounding box center [141, 80] width 9 height 14
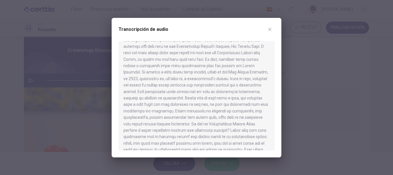
scroll to position [281, 0]
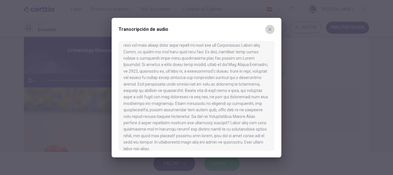
click at [274, 26] on button "button" at bounding box center [269, 29] width 9 height 9
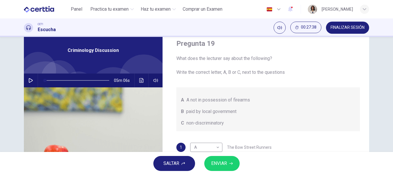
scroll to position [56, 0]
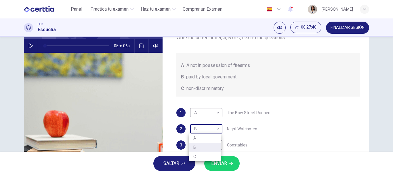
click at [202, 130] on body "Este sitio utiliza cookies, como se explica en nuestra Política de Privacidad .…" at bounding box center [196, 87] width 393 height 175
click at [200, 137] on li "A" at bounding box center [205, 137] width 32 height 9
type input "*"
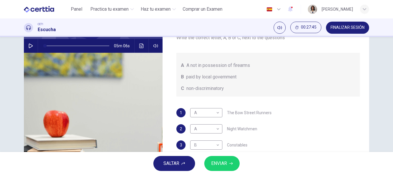
click at [135, 43] on div "05m 06s" at bounding box center [93, 46] width 139 height 14
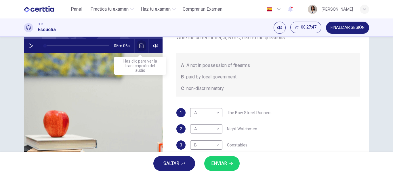
click at [139, 48] on button "Haz clic para ver la transcripción del audio" at bounding box center [141, 46] width 9 height 14
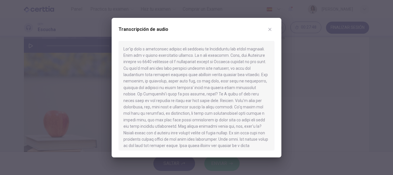
scroll to position [281, 0]
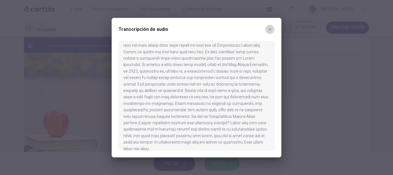
click at [272, 29] on button "button" at bounding box center [269, 29] width 9 height 9
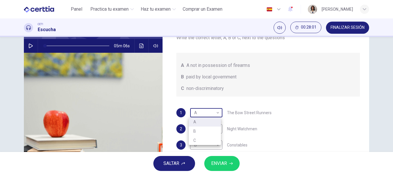
click at [210, 114] on body "Este sitio utiliza cookies, como se explica en nuestra Política de Privacidad .…" at bounding box center [196, 87] width 393 height 175
click at [205, 132] on li "B" at bounding box center [205, 130] width 32 height 9
type input "*"
click at [374, 121] on div "Pregunta 19 What does the lecturer say about the following? Write the correct l…" at bounding box center [197, 93] width 364 height 200
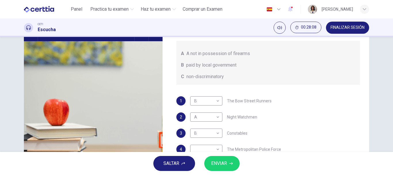
scroll to position [108, 0]
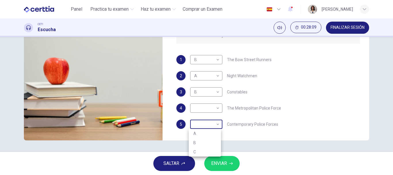
click at [207, 128] on body "Este sitio utiliza cookies, como se explica en nuestra Política de Privacidad .…" at bounding box center [196, 87] width 393 height 175
click at [195, 152] on li "C" at bounding box center [205, 151] width 32 height 9
type input "*"
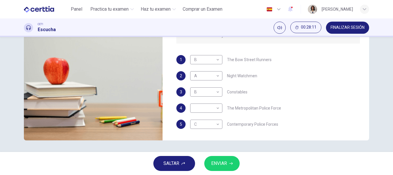
click at [168, 134] on div "Pregunta 19 What does the lecturer say about the following? Write the correct l…" at bounding box center [268, 40] width 202 height 200
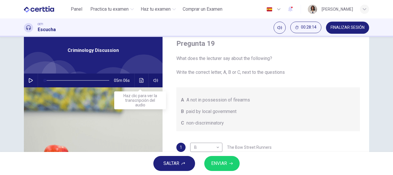
click at [139, 77] on button "Haz clic para ver la transcripción del audio" at bounding box center [141, 80] width 9 height 14
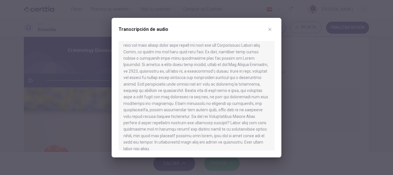
scroll to position [270, 0]
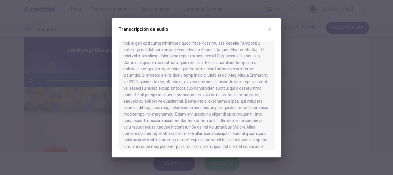
click at [275, 26] on div "Transcripción de audio" at bounding box center [197, 87] width 170 height 139
click at [269, 30] on icon "button" at bounding box center [270, 29] width 3 height 3
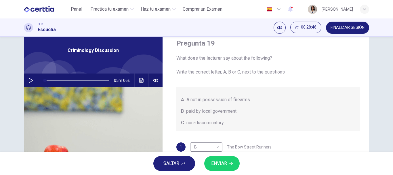
scroll to position [106, 0]
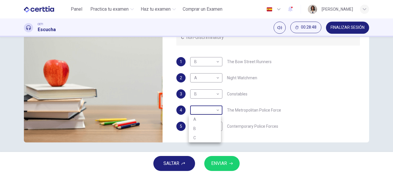
click at [198, 109] on body "Este sitio utiliza cookies, como se explica en nuestra Política de Privacidad .…" at bounding box center [196, 87] width 393 height 175
click at [199, 132] on li "B" at bounding box center [205, 128] width 32 height 9
type input "*"
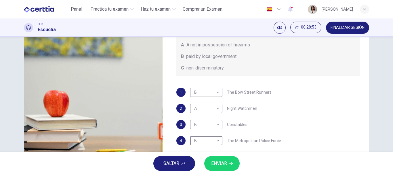
scroll to position [88, 0]
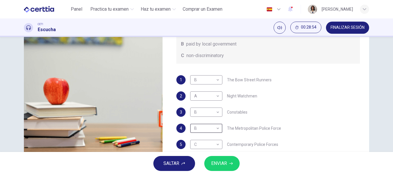
click at [229, 159] on button "ENVIAR" at bounding box center [221, 163] width 35 height 15
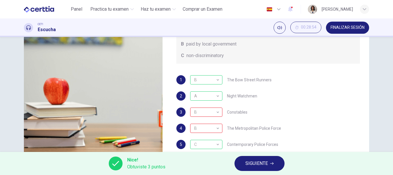
scroll to position [108, 0]
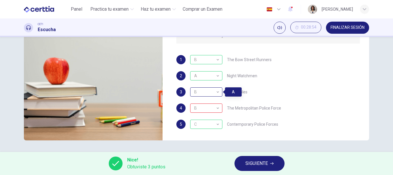
click at [210, 91] on div "B" at bounding box center [205, 92] width 30 height 16
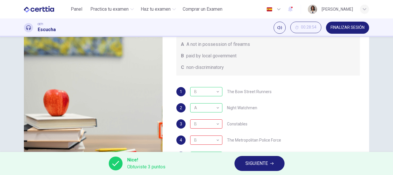
scroll to position [77, 0]
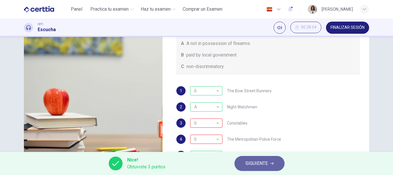
click at [248, 168] on button "SIGUIENTE" at bounding box center [260, 163] width 50 height 15
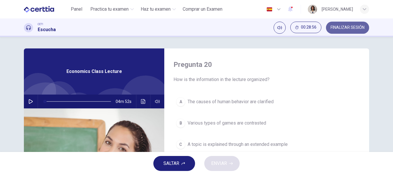
click at [339, 31] on button "FINALIZAR SESIÓN" at bounding box center [347, 28] width 43 height 12
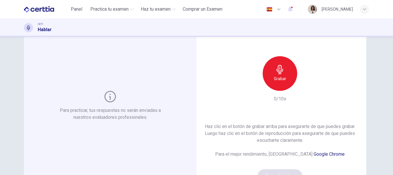
scroll to position [44, 0]
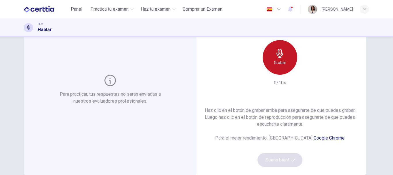
click at [282, 62] on h6 "Grabar" at bounding box center [280, 62] width 12 height 7
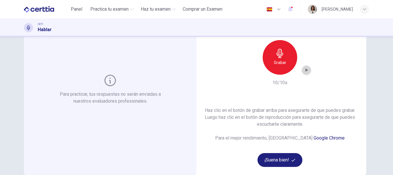
click at [308, 71] on div "button" at bounding box center [306, 69] width 9 height 9
click at [285, 161] on button "¡Suena bien!" at bounding box center [280, 160] width 45 height 14
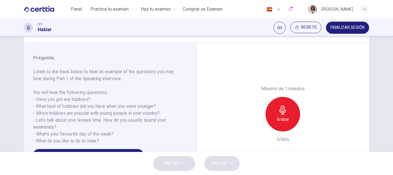
scroll to position [75, 0]
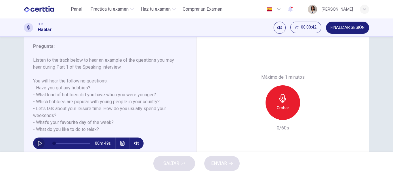
click at [38, 142] on icon "button" at bounding box center [40, 143] width 5 height 5
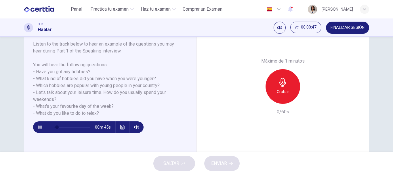
scroll to position [86, 0]
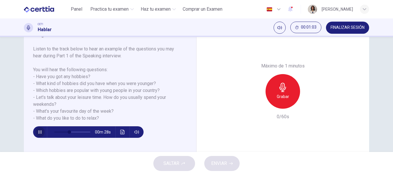
click at [40, 131] on icon "button" at bounding box center [39, 131] width 3 height 3
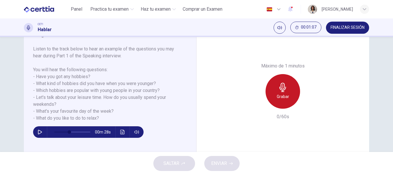
click at [280, 90] on icon "button" at bounding box center [282, 87] width 9 height 9
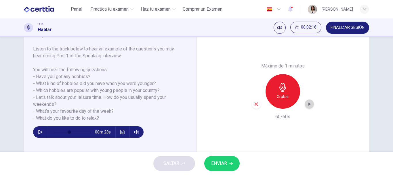
click at [308, 106] on icon "button" at bounding box center [310, 104] width 6 height 6
click at [254, 105] on icon "button" at bounding box center [256, 103] width 5 height 5
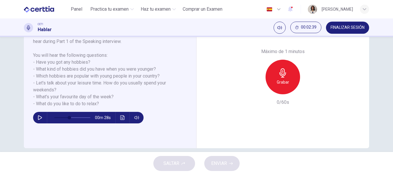
scroll to position [100, 0]
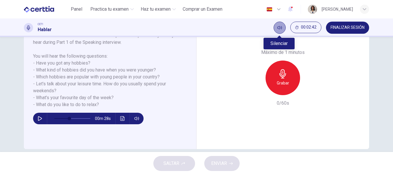
click at [275, 30] on button "Silenciar" at bounding box center [280, 28] width 12 height 12
click at [275, 30] on button "Activar sonido" at bounding box center [280, 28] width 12 height 12
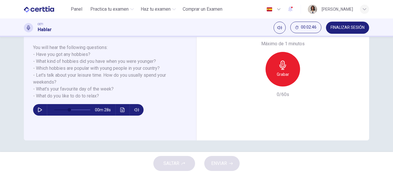
scroll to position [82, 0]
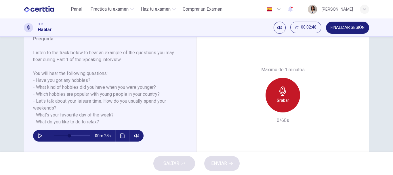
click at [277, 97] on h6 "Grabar" at bounding box center [283, 100] width 12 height 7
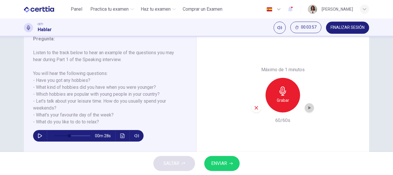
click at [307, 105] on icon "button" at bounding box center [310, 108] width 6 height 6
click at [259, 107] on div "button" at bounding box center [256, 107] width 9 height 9
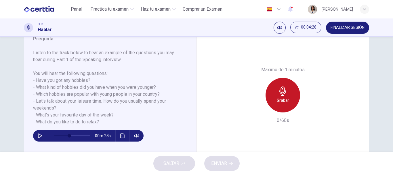
click at [284, 89] on icon "button" at bounding box center [282, 90] width 9 height 9
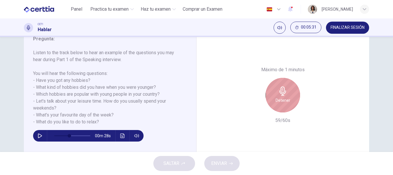
click at [284, 89] on icon "button" at bounding box center [282, 90] width 9 height 9
click at [284, 97] on h6 "Detener" at bounding box center [283, 100] width 15 height 7
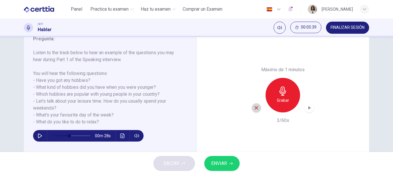
click at [258, 109] on div "button" at bounding box center [256, 107] width 9 height 9
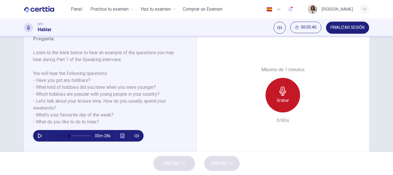
click at [289, 94] on div "Grabar" at bounding box center [283, 95] width 35 height 35
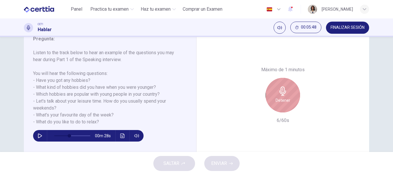
click at [289, 94] on div "Detener" at bounding box center [283, 95] width 35 height 35
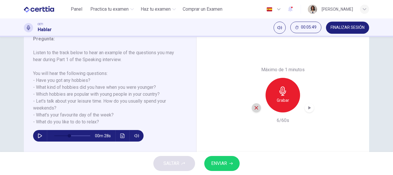
click at [258, 105] on div "button" at bounding box center [256, 107] width 9 height 9
click at [272, 101] on div "Grabar" at bounding box center [283, 95] width 35 height 35
click at [308, 110] on icon "button" at bounding box center [310, 108] width 6 height 6
click at [211, 162] on span "ENVIAR" at bounding box center [219, 163] width 16 height 8
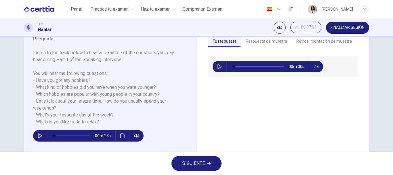
type input "*"
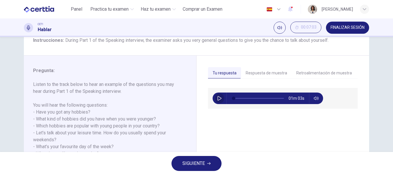
click at [218, 97] on icon "button" at bounding box center [220, 98] width 4 height 5
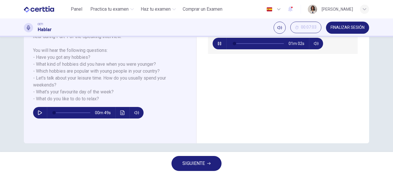
scroll to position [68, 0]
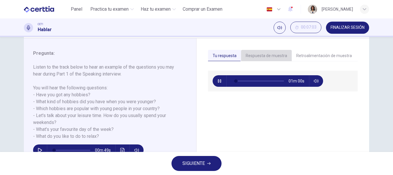
click at [265, 53] on button "Respuesta de muestra" at bounding box center [266, 56] width 51 height 12
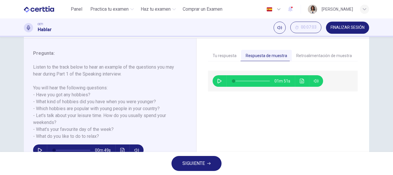
type input "*"
click at [218, 83] on icon "button" at bounding box center [220, 81] width 4 height 5
type input "*"
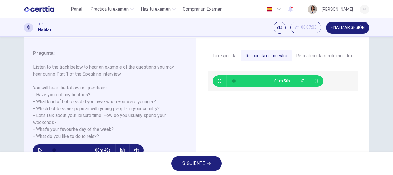
type input "**"
type input "*"
type input "**"
type input "*"
click at [231, 52] on button "Tu respuesta" at bounding box center [224, 56] width 33 height 12
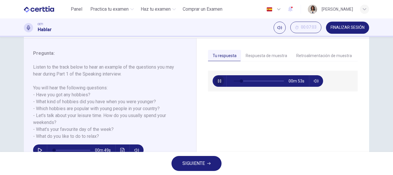
click at [220, 83] on icon "button" at bounding box center [219, 81] width 5 height 5
type input "**"
click at [271, 52] on button "Respuesta de muestra" at bounding box center [266, 56] width 51 height 12
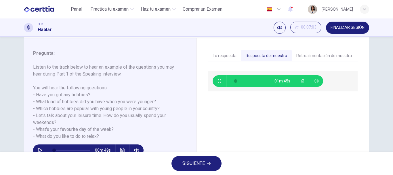
type input "*"
click at [319, 58] on button "Retroalimentación de muestra" at bounding box center [324, 56] width 65 height 12
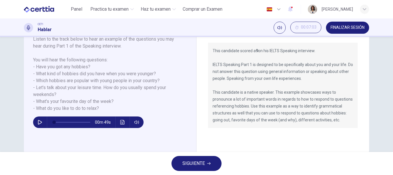
scroll to position [94, 0]
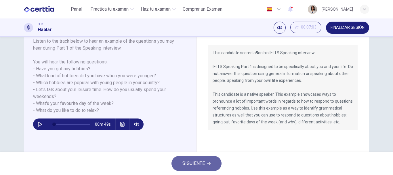
click at [195, 161] on span "SIGUIENTE" at bounding box center [194, 163] width 22 height 8
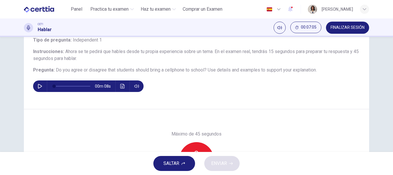
scroll to position [38, 0]
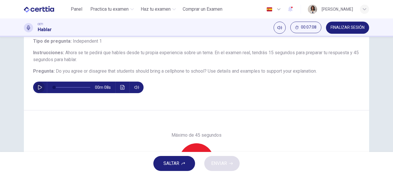
click at [40, 85] on icon "button" at bounding box center [40, 87] width 5 height 5
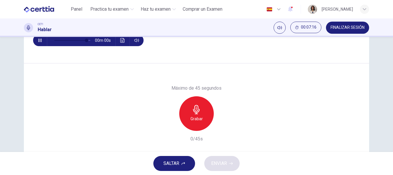
scroll to position [83, 0]
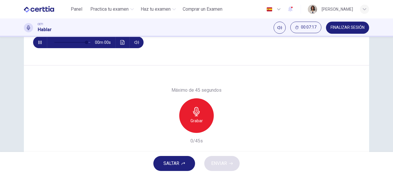
type input "*"
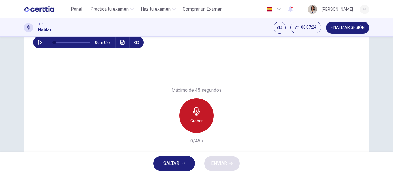
click at [202, 115] on div "Grabar" at bounding box center [196, 115] width 35 height 35
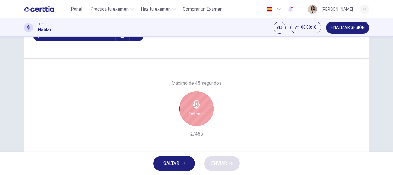
scroll to position [89, 0]
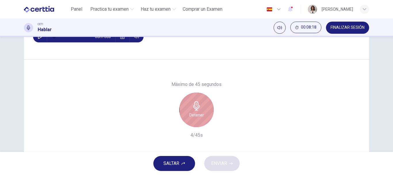
click at [202, 115] on div "Detener" at bounding box center [196, 109] width 35 height 35
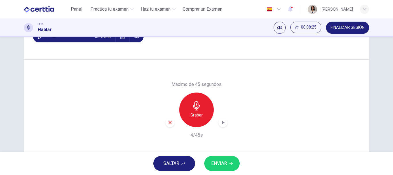
click at [168, 126] on div "button" at bounding box center [170, 122] width 9 height 9
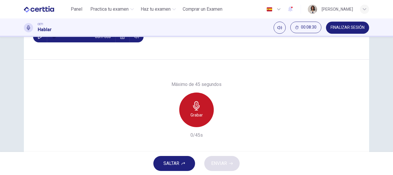
click at [205, 113] on div "Grabar" at bounding box center [196, 109] width 35 height 35
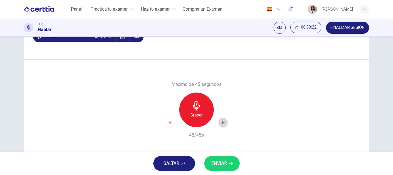
click at [220, 122] on icon "button" at bounding box center [223, 122] width 6 height 6
click at [212, 157] on button "ENVIAR" at bounding box center [221, 163] width 35 height 15
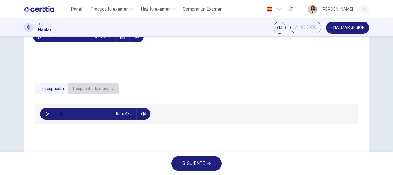
click at [103, 86] on button "Respuesta de muestra" at bounding box center [94, 89] width 51 height 12
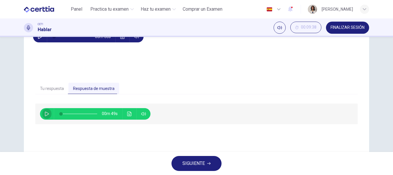
click at [45, 116] on icon "button" at bounding box center [47, 113] width 5 height 5
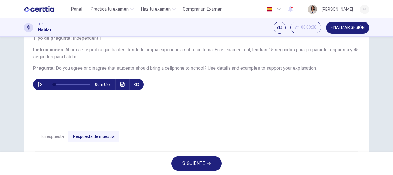
scroll to position [108, 0]
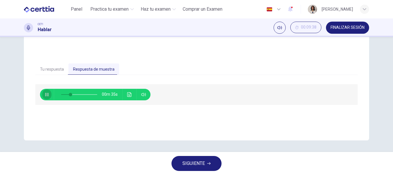
click at [47, 94] on icon "button" at bounding box center [47, 94] width 5 height 5
click at [47, 94] on icon "button" at bounding box center [47, 94] width 4 height 5
click at [47, 94] on icon "button" at bounding box center [47, 94] width 5 height 5
type input "**"
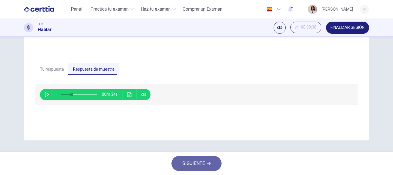
click at [199, 167] on button "SIGUIENTE" at bounding box center [197, 163] width 50 height 15
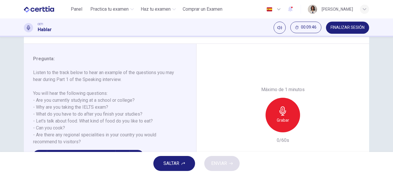
scroll to position [89, 0]
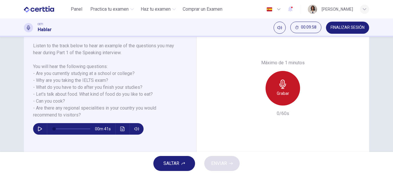
click at [278, 98] on div "Grabar" at bounding box center [283, 88] width 35 height 35
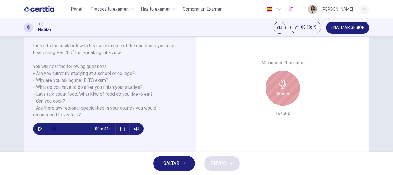
click at [278, 98] on div "Detener" at bounding box center [283, 88] width 35 height 35
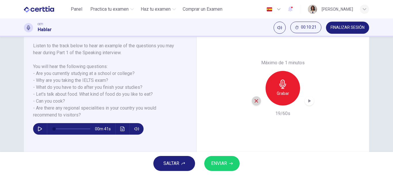
click at [254, 101] on icon "button" at bounding box center [256, 100] width 5 height 5
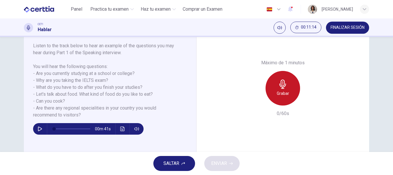
click at [277, 92] on h6 "Grabar" at bounding box center [283, 93] width 12 height 7
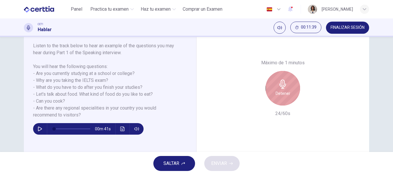
click at [276, 92] on h6 "Detener" at bounding box center [283, 93] width 15 height 7
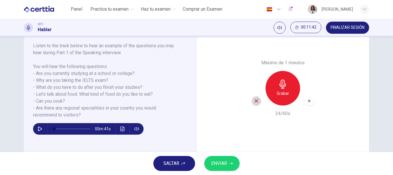
click at [252, 101] on div "button" at bounding box center [256, 100] width 9 height 9
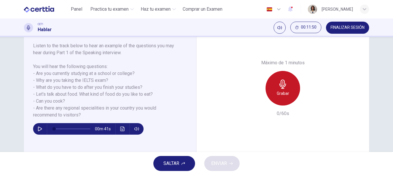
click at [283, 94] on h6 "Grabar" at bounding box center [283, 93] width 12 height 7
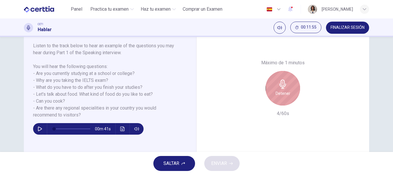
click at [280, 96] on h6 "Detener" at bounding box center [283, 93] width 15 height 7
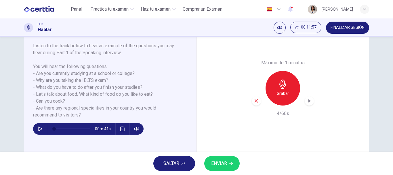
click at [256, 99] on icon "button" at bounding box center [256, 100] width 5 height 5
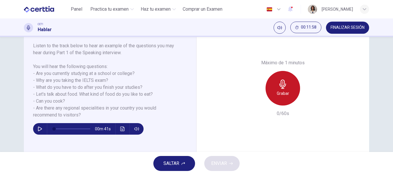
click at [280, 95] on h6 "Grabar" at bounding box center [283, 93] width 12 height 7
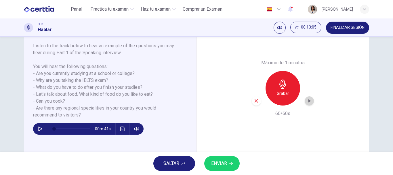
click at [305, 102] on div "button" at bounding box center [309, 100] width 9 height 9
click at [310, 104] on div "button" at bounding box center [309, 100] width 9 height 9
click at [235, 158] on button "ENVIAR" at bounding box center [221, 163] width 35 height 15
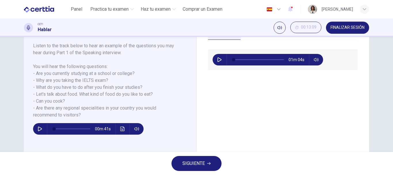
scroll to position [35, 0]
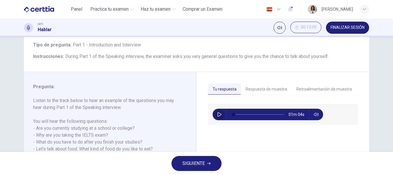
click at [220, 112] on icon "button" at bounding box center [219, 114] width 5 height 5
click at [307, 87] on button "Retroalimentación de muestra" at bounding box center [324, 89] width 65 height 12
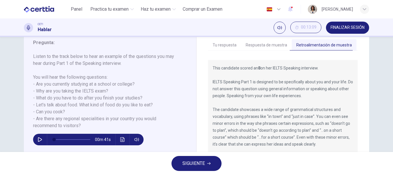
scroll to position [78, 0]
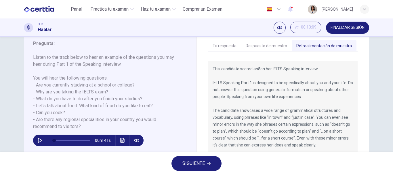
click at [261, 45] on button "Respuesta de muestra" at bounding box center [266, 46] width 51 height 12
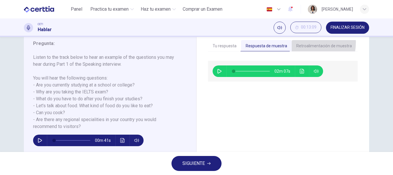
click at [301, 42] on button "Retroalimentación de muestra" at bounding box center [324, 46] width 65 height 12
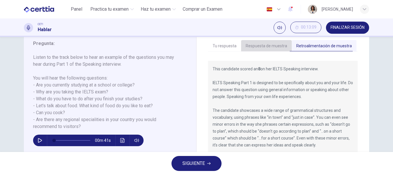
click at [272, 43] on button "Respuesta de muestra" at bounding box center [266, 46] width 51 height 12
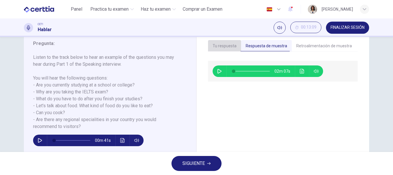
click at [231, 48] on button "Tu respuesta" at bounding box center [224, 46] width 33 height 12
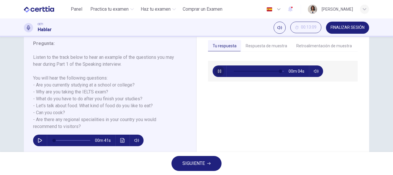
click at [218, 69] on icon "button" at bounding box center [219, 71] width 5 height 5
type input "**"
click at [261, 48] on button "Respuesta de muestra" at bounding box center [266, 46] width 51 height 12
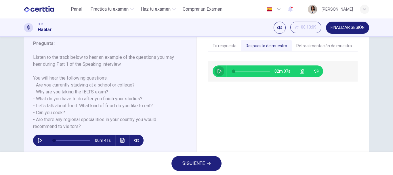
click at [221, 71] on button "button" at bounding box center [219, 71] width 9 height 12
click at [300, 69] on icon "Haz clic para ver la transcripción del audio" at bounding box center [302, 71] width 4 height 5
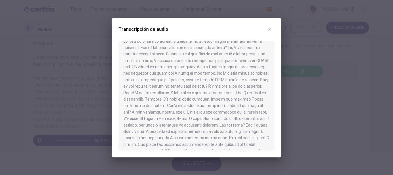
scroll to position [0, 0]
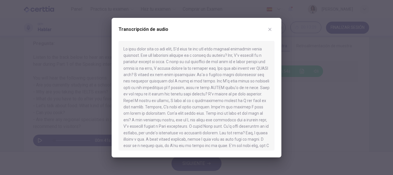
click at [272, 25] on div "Transcripción de audio" at bounding box center [197, 33] width 156 height 16
click at [266, 34] on div "Transcripción de audio" at bounding box center [197, 33] width 156 height 16
click at [270, 30] on icon "button" at bounding box center [270, 29] width 3 height 3
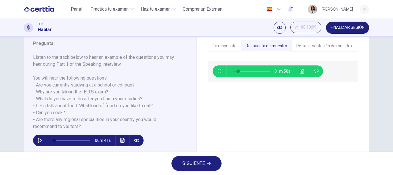
type input "**"
click at [207, 160] on button "SIGUIENTE" at bounding box center [197, 163] width 50 height 15
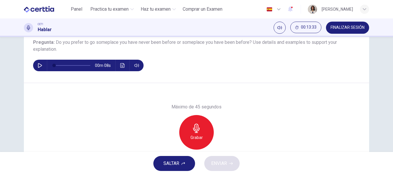
scroll to position [74, 0]
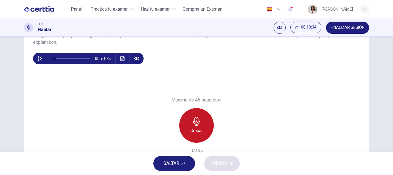
click at [202, 130] on div "Grabar" at bounding box center [196, 125] width 35 height 35
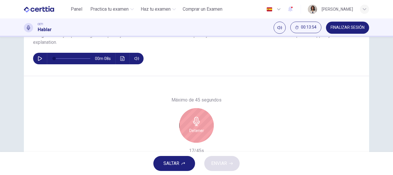
click at [202, 130] on div "Detener" at bounding box center [196, 125] width 35 height 35
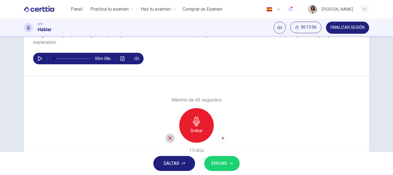
click at [168, 138] on icon "button" at bounding box center [169, 137] width 3 height 3
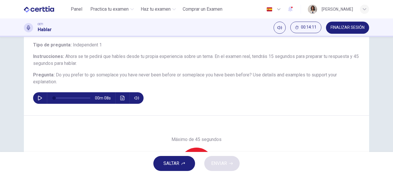
scroll to position [67, 0]
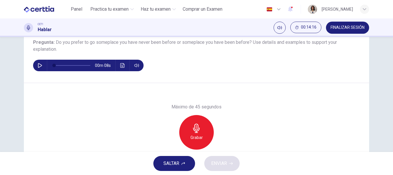
click at [202, 129] on div "Grabar" at bounding box center [196, 132] width 35 height 35
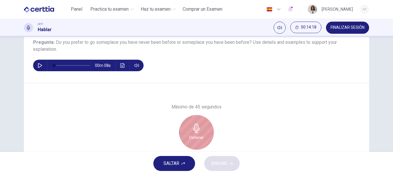
click at [202, 129] on div "Detener" at bounding box center [196, 132] width 35 height 35
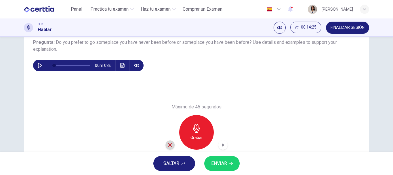
click at [170, 143] on icon "button" at bounding box center [169, 144] width 3 height 3
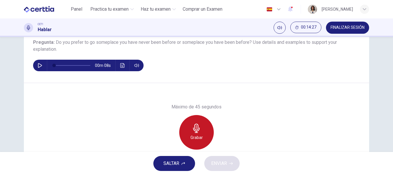
click at [193, 134] on h6 "Grabar" at bounding box center [197, 137] width 12 height 7
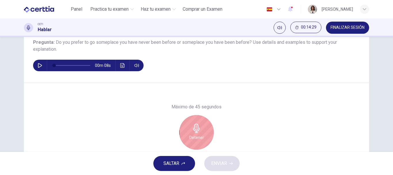
click at [204, 119] on div "Detener" at bounding box center [196, 132] width 35 height 35
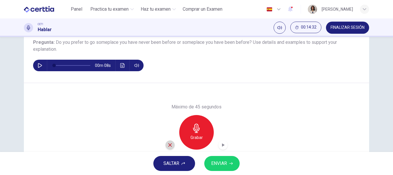
click at [169, 145] on icon "button" at bounding box center [169, 144] width 3 height 3
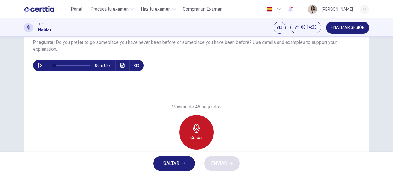
click at [188, 137] on div "Grabar" at bounding box center [196, 132] width 35 height 35
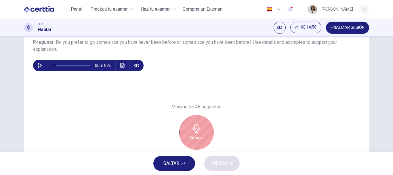
click at [188, 137] on div "Detener" at bounding box center [196, 132] width 35 height 35
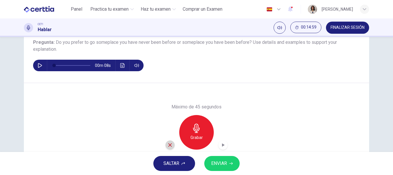
click at [166, 147] on div "button" at bounding box center [170, 144] width 9 height 9
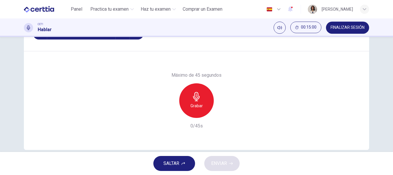
scroll to position [98, 0]
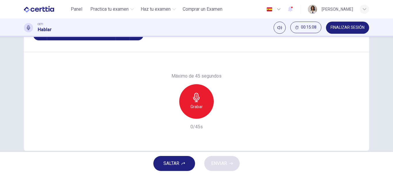
click at [195, 112] on div "Grabar" at bounding box center [196, 101] width 35 height 35
click at [219, 114] on div "button" at bounding box center [223, 113] width 9 height 9
click at [216, 161] on span "ENVIAR" at bounding box center [219, 163] width 16 height 8
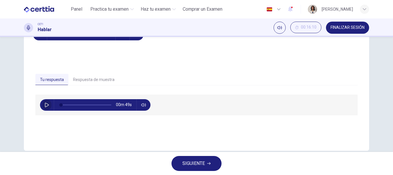
click at [47, 101] on button "button" at bounding box center [46, 105] width 9 height 12
type input "*"
click at [92, 82] on button "Respuesta de muestra" at bounding box center [94, 80] width 51 height 12
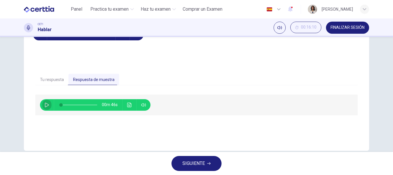
click at [45, 105] on icon "button" at bounding box center [47, 105] width 5 height 5
click at [129, 103] on icon "Haz clic para ver la transcripción del audio" at bounding box center [129, 105] width 4 height 5
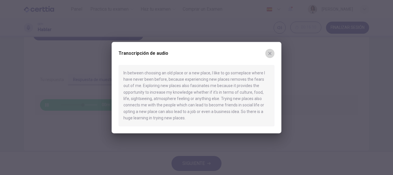
click at [269, 53] on icon "button" at bounding box center [270, 53] width 5 height 5
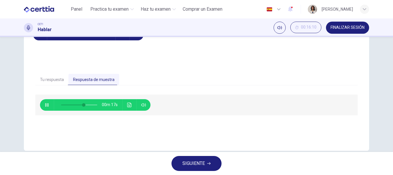
type input "**"
click at [176, 162] on button "SIGUIENTE" at bounding box center [197, 163] width 50 height 15
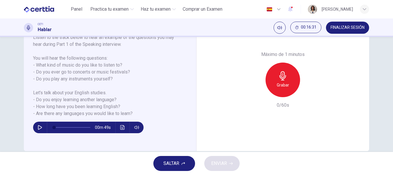
scroll to position [95, 0]
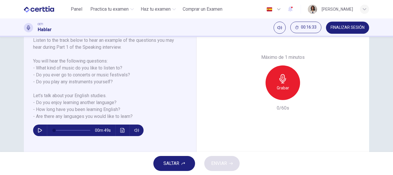
click at [272, 90] on div "Grabar" at bounding box center [283, 82] width 35 height 35
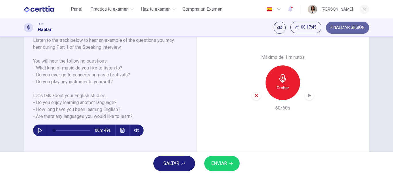
click at [341, 24] on button "FINALIZAR SESIÓN" at bounding box center [347, 28] width 43 height 12
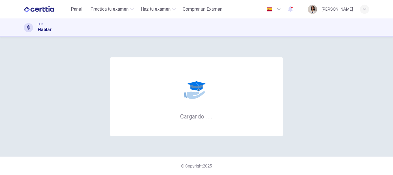
scroll to position [0, 0]
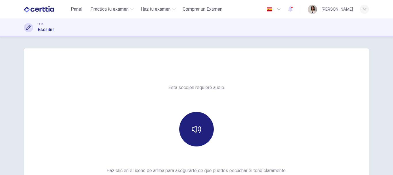
scroll to position [64, 0]
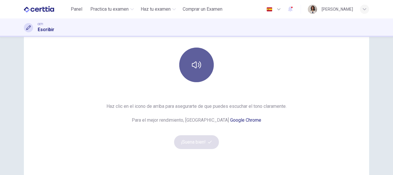
click at [206, 69] on button "button" at bounding box center [196, 65] width 35 height 35
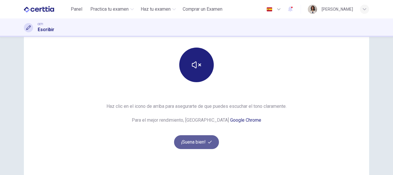
click at [187, 145] on button "¡Suena bien!" at bounding box center [196, 142] width 45 height 14
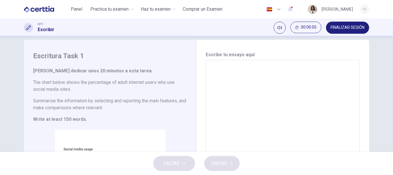
scroll to position [24, 0]
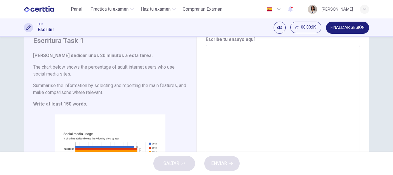
drag, startPoint x: 136, startPoint y: 60, endPoint x: 136, endPoint y: 80, distance: 20.2
click at [136, 80] on div "[PERSON_NAME] dedicar unos 20 minutos a esta tarea. The chart below shows the p…" at bounding box center [110, 79] width 154 height 55
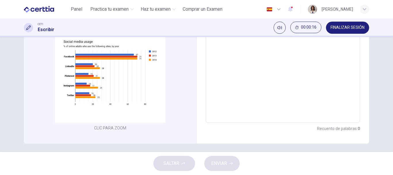
scroll to position [119, 0]
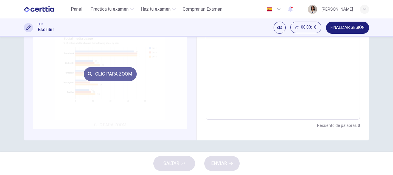
click at [122, 69] on button "Clic para zoom" at bounding box center [110, 74] width 53 height 14
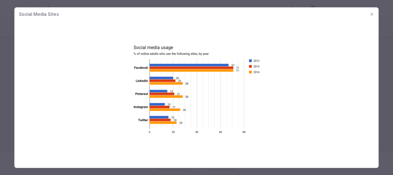
click at [0, 83] on div at bounding box center [196, 87] width 393 height 175
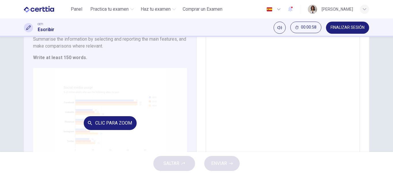
scroll to position [94, 0]
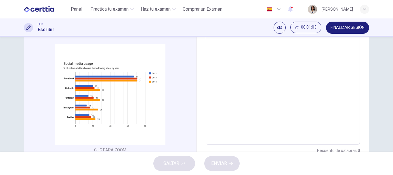
click at [223, 67] on textarea at bounding box center [283, 59] width 146 height 161
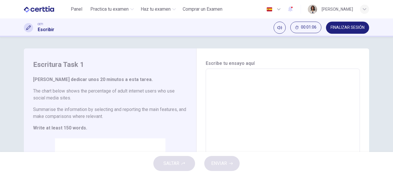
scroll to position [17, 0]
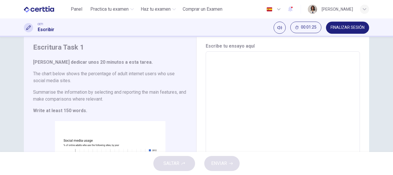
type textarea "*"
type textarea "**"
type textarea "*"
type textarea "*****"
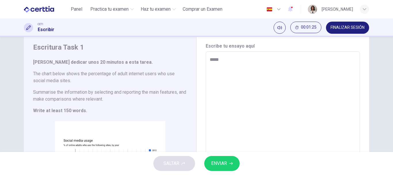
type textarea "*"
type textarea "*******"
type textarea "*"
type textarea "********"
type textarea "*"
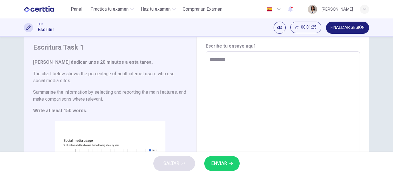
type textarea "**********"
type textarea "*"
type textarea "**********"
type textarea "*"
type textarea "**********"
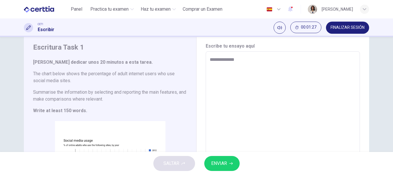
type textarea "*"
type textarea "**********"
type textarea "*"
type textarea "**********"
type textarea "*"
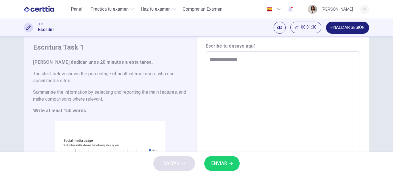
type textarea "**********"
type textarea "*"
type textarea "**********"
type textarea "*"
type textarea "**********"
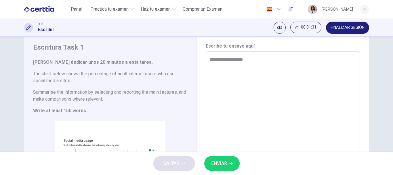
type textarea "*"
type textarea "**********"
type textarea "*"
type textarea "**********"
type textarea "*"
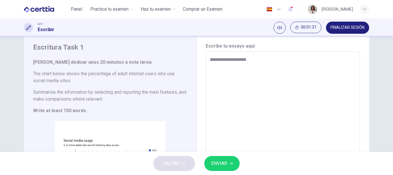
type textarea "**********"
type textarea "*"
type textarea "**********"
type textarea "*"
type textarea "**********"
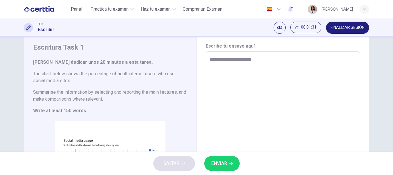
type textarea "*"
type textarea "**********"
type textarea "*"
type textarea "**********"
type textarea "*"
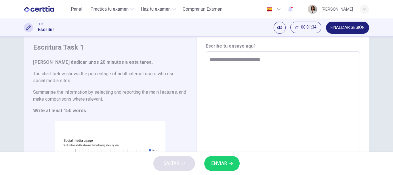
type textarea "**********"
type textarea "*"
type textarea "**********"
type textarea "*"
type textarea "**********"
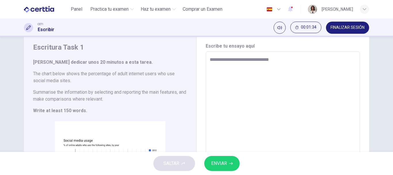
type textarea "*"
type textarea "**********"
type textarea "*"
type textarea "**********"
type textarea "*"
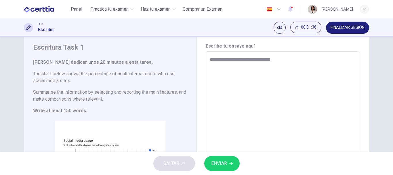
type textarea "**********"
type textarea "*"
type textarea "**********"
type textarea "*"
type textarea "**********"
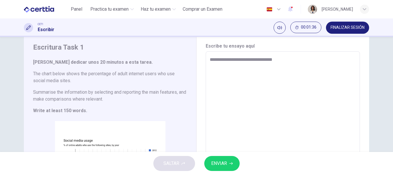
type textarea "*"
type textarea "**********"
type textarea "*"
type textarea "**********"
type textarea "*"
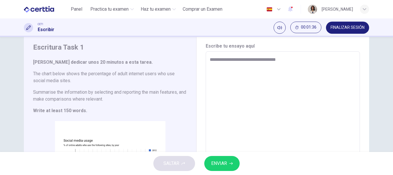
type textarea "**********"
type textarea "*"
type textarea "**********"
type textarea "*"
type textarea "**********"
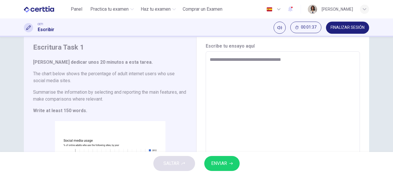
type textarea "*"
type textarea "**********"
type textarea "*"
type textarea "**********"
type textarea "*"
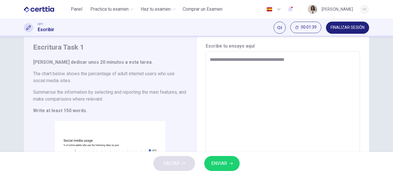
type textarea "**********"
type textarea "*"
type textarea "**********"
type textarea "*"
type textarea "**********"
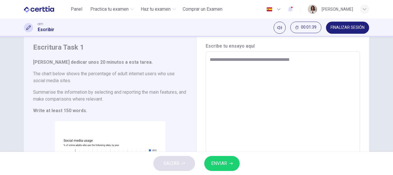
type textarea "*"
type textarea "**********"
type textarea "*"
type textarea "**********"
type textarea "*"
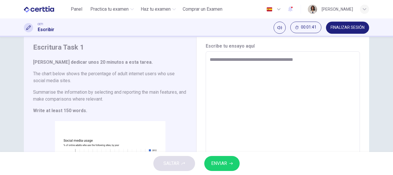
type textarea "**********"
type textarea "*"
type textarea "**********"
type textarea "*"
type textarea "**********"
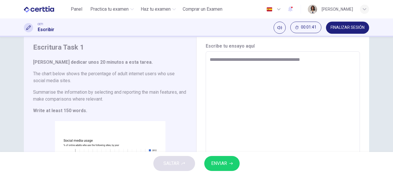
type textarea "*"
type textarea "**********"
type textarea "*"
type textarea "**********"
type textarea "*"
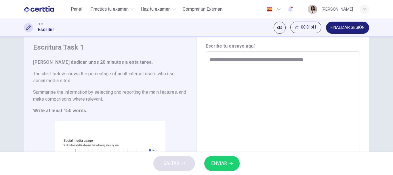
type textarea "**********"
type textarea "*"
type textarea "**********"
type textarea "*"
type textarea "**********"
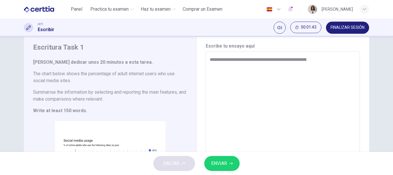
type textarea "*"
type textarea "**********"
type textarea "*"
type textarea "**********"
type textarea "*"
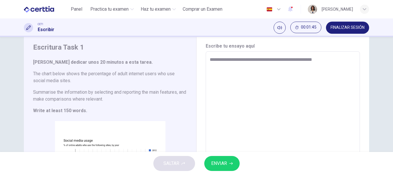
type textarea "**********"
type textarea "*"
type textarea "**********"
type textarea "*"
type textarea "**********"
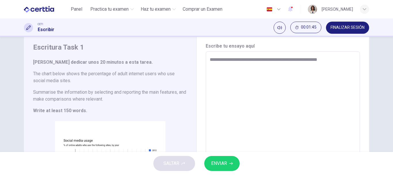
type textarea "*"
type textarea "**********"
type textarea "*"
type textarea "**********"
type textarea "*"
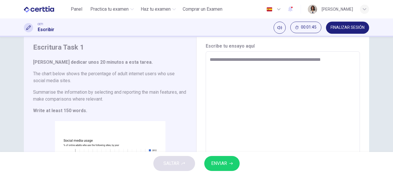
type textarea "**********"
type textarea "*"
type textarea "**********"
type textarea "*"
type textarea "**********"
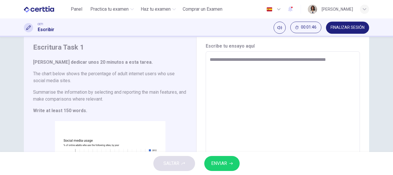
type textarea "*"
type textarea "**********"
type textarea "*"
type textarea "**********"
type textarea "*"
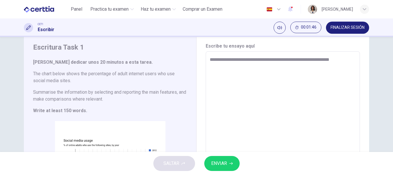
type textarea "**********"
type textarea "*"
type textarea "**********"
type textarea "*"
type textarea "**********"
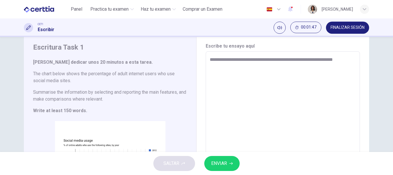
type textarea "*"
type textarea "**********"
type textarea "*"
type textarea "**********"
type textarea "*"
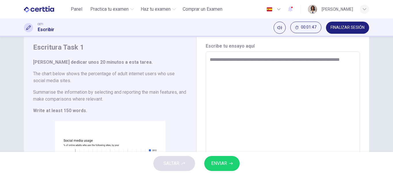
type textarea "**********"
type textarea "*"
type textarea "**********"
type textarea "*"
type textarea "**********"
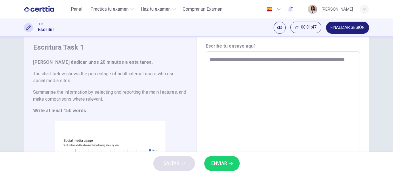
type textarea "*"
type textarea "**********"
type textarea "*"
type textarea "**********"
type textarea "*"
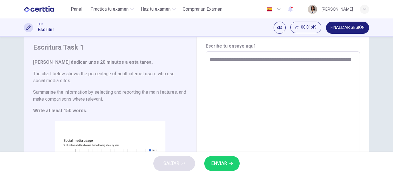
type textarea "**********"
type textarea "*"
type textarea "**********"
type textarea "*"
type textarea "**********"
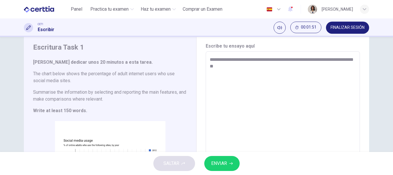
type textarea "*"
type textarea "**********"
type textarea "*"
type textarea "**********"
type textarea "*"
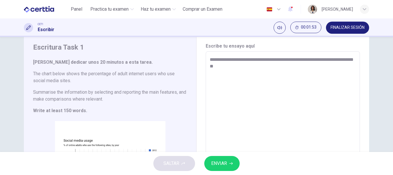
type textarea "**********"
type textarea "*"
type textarea "**********"
type textarea "*"
type textarea "**********"
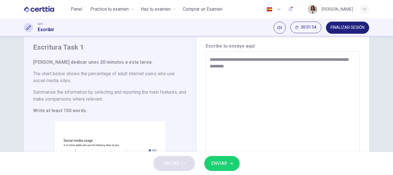
type textarea "*"
type textarea "**********"
type textarea "*"
type textarea "**********"
type textarea "*"
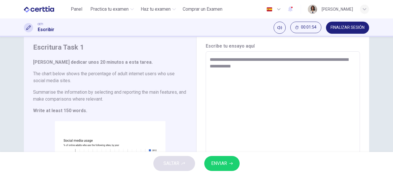
type textarea "**********"
type textarea "*"
type textarea "**********"
type textarea "*"
type textarea "**********"
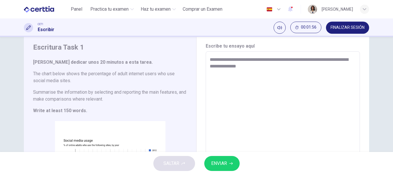
type textarea "*"
type textarea "**********"
type textarea "*"
type textarea "**********"
type textarea "*"
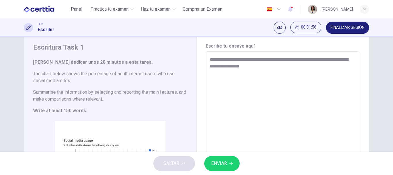
type textarea "**********"
type textarea "*"
type textarea "**********"
type textarea "*"
type textarea "**********"
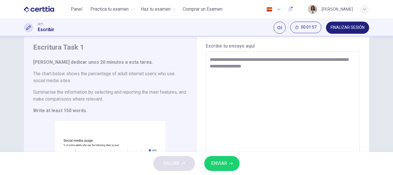
type textarea "*"
type textarea "**********"
type textarea "*"
type textarea "**********"
type textarea "*"
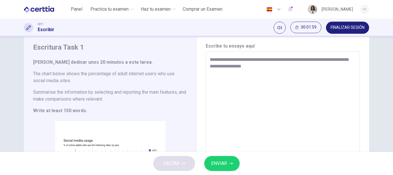
type textarea "**********"
type textarea "*"
type textarea "**********"
type textarea "*"
type textarea "**********"
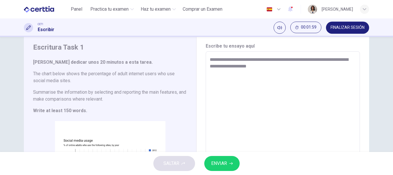
type textarea "*"
type textarea "**********"
type textarea "*"
type textarea "**********"
type textarea "*"
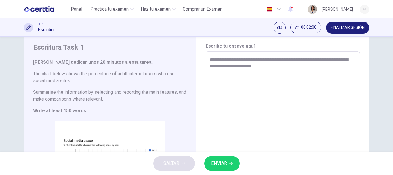
type textarea "**********"
type textarea "*"
type textarea "**********"
type textarea "*"
type textarea "**********"
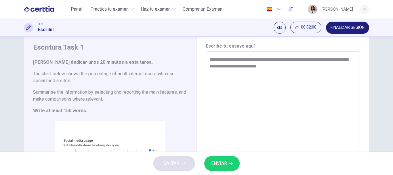
type textarea "*"
type textarea "**********"
type textarea "*"
type textarea "**********"
type textarea "*"
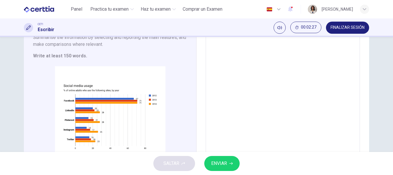
scroll to position [74, 0]
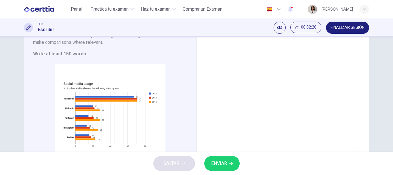
click at [245, 72] on textarea "**********" at bounding box center [283, 79] width 146 height 161
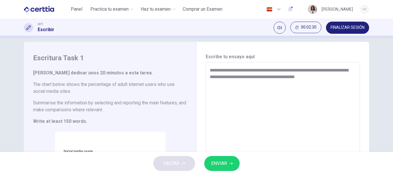
scroll to position [19, 0]
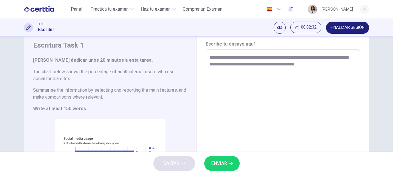
click at [324, 68] on textarea "**********" at bounding box center [283, 134] width 146 height 161
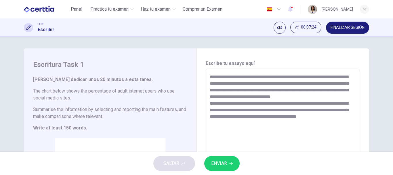
scroll to position [35, 0]
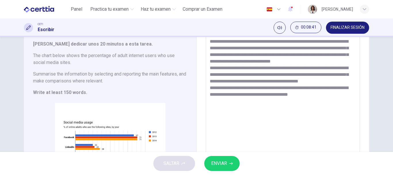
click at [215, 95] on textarea "**********" at bounding box center [283, 118] width 146 height 161
click at [256, 94] on textarea "**********" at bounding box center [283, 118] width 146 height 161
click at [234, 94] on textarea "**********" at bounding box center [283, 118] width 146 height 161
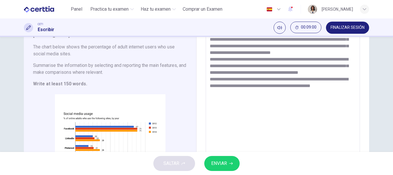
click at [227, 92] on textarea "**********" at bounding box center [283, 109] width 146 height 161
click at [255, 102] on textarea "**********" at bounding box center [283, 109] width 146 height 161
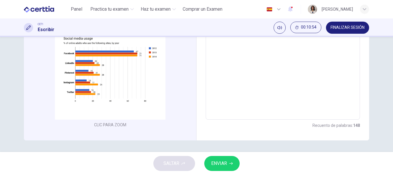
scroll to position [74, 0]
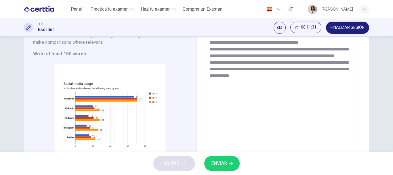
click at [216, 89] on textarea "**********" at bounding box center [283, 79] width 146 height 161
click at [274, 89] on textarea "**********" at bounding box center [283, 79] width 146 height 161
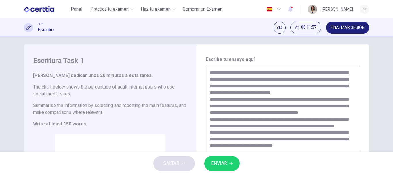
scroll to position [13, 0]
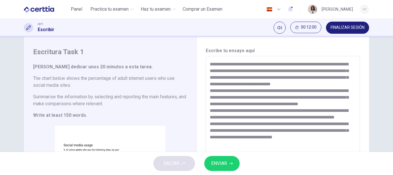
click at [232, 72] on textarea "**********" at bounding box center [283, 141] width 146 height 161
click at [308, 71] on textarea "**********" at bounding box center [283, 141] width 146 height 161
click at [330, 99] on textarea "**********" at bounding box center [283, 141] width 146 height 161
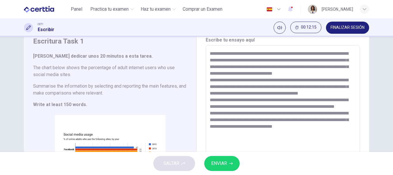
click at [290, 68] on textarea "**********" at bounding box center [283, 130] width 146 height 161
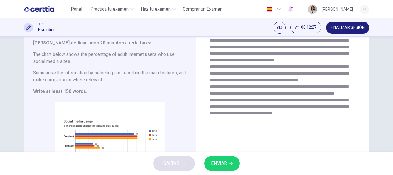
scroll to position [53, 0]
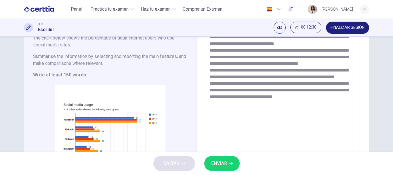
click at [224, 64] on textarea "**********" at bounding box center [283, 100] width 146 height 161
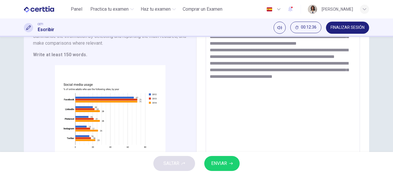
scroll to position [71, 0]
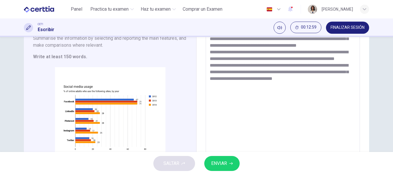
click at [343, 77] on textarea "**********" at bounding box center [283, 82] width 146 height 161
click at [343, 94] on textarea "**********" at bounding box center [283, 82] width 146 height 161
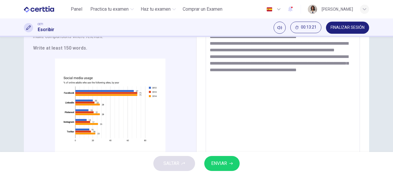
scroll to position [119, 0]
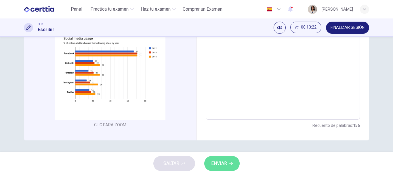
click at [231, 160] on button "ENVIAR" at bounding box center [221, 163] width 35 height 15
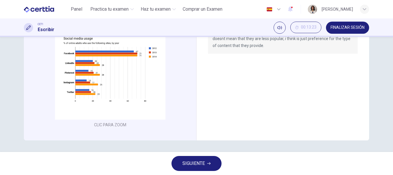
scroll to position [15, 0]
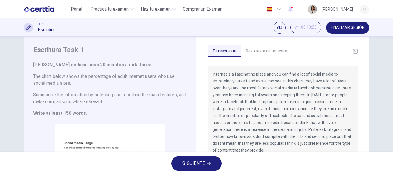
click at [267, 49] on button "Respuesta de muestra" at bounding box center [266, 51] width 51 height 12
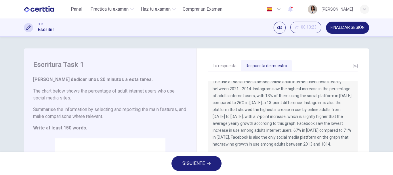
scroll to position [0, 0]
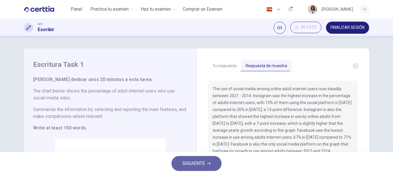
click at [201, 165] on span "SIGUIENTE" at bounding box center [194, 163] width 22 height 8
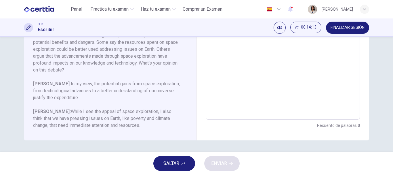
scroll to position [99, 0]
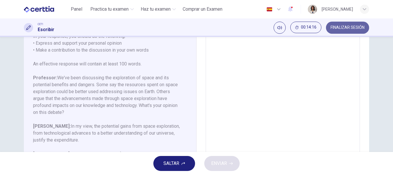
click at [334, 30] on button "FINALIZAR SESIÓN" at bounding box center [347, 28] width 43 height 12
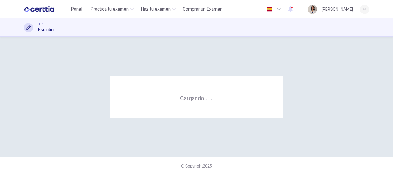
scroll to position [0, 0]
